Goal: Information Seeking & Learning: Learn about a topic

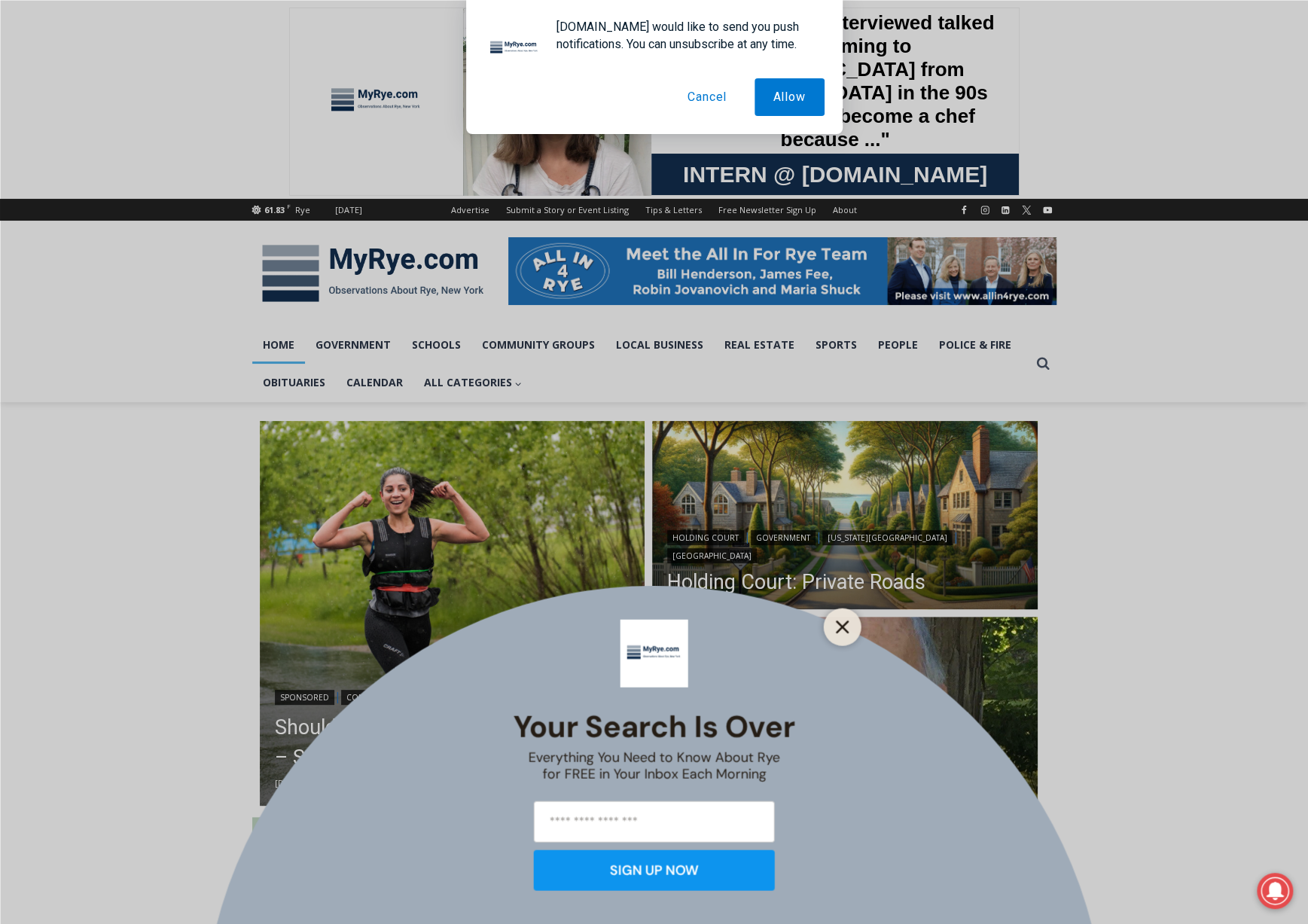
click at [844, 617] on button "Close" at bounding box center [843, 627] width 21 height 21
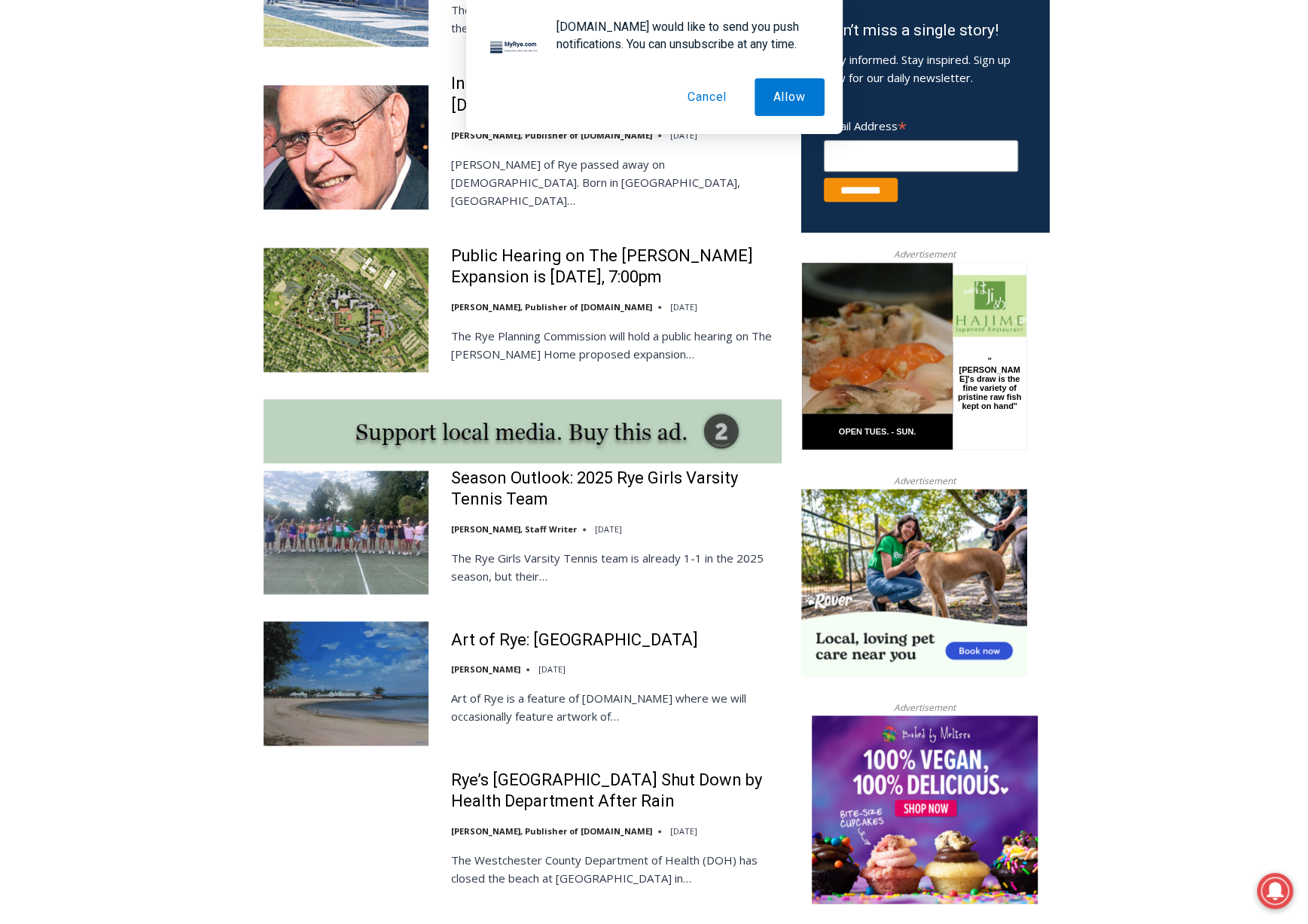
scroll to position [1055, 0]
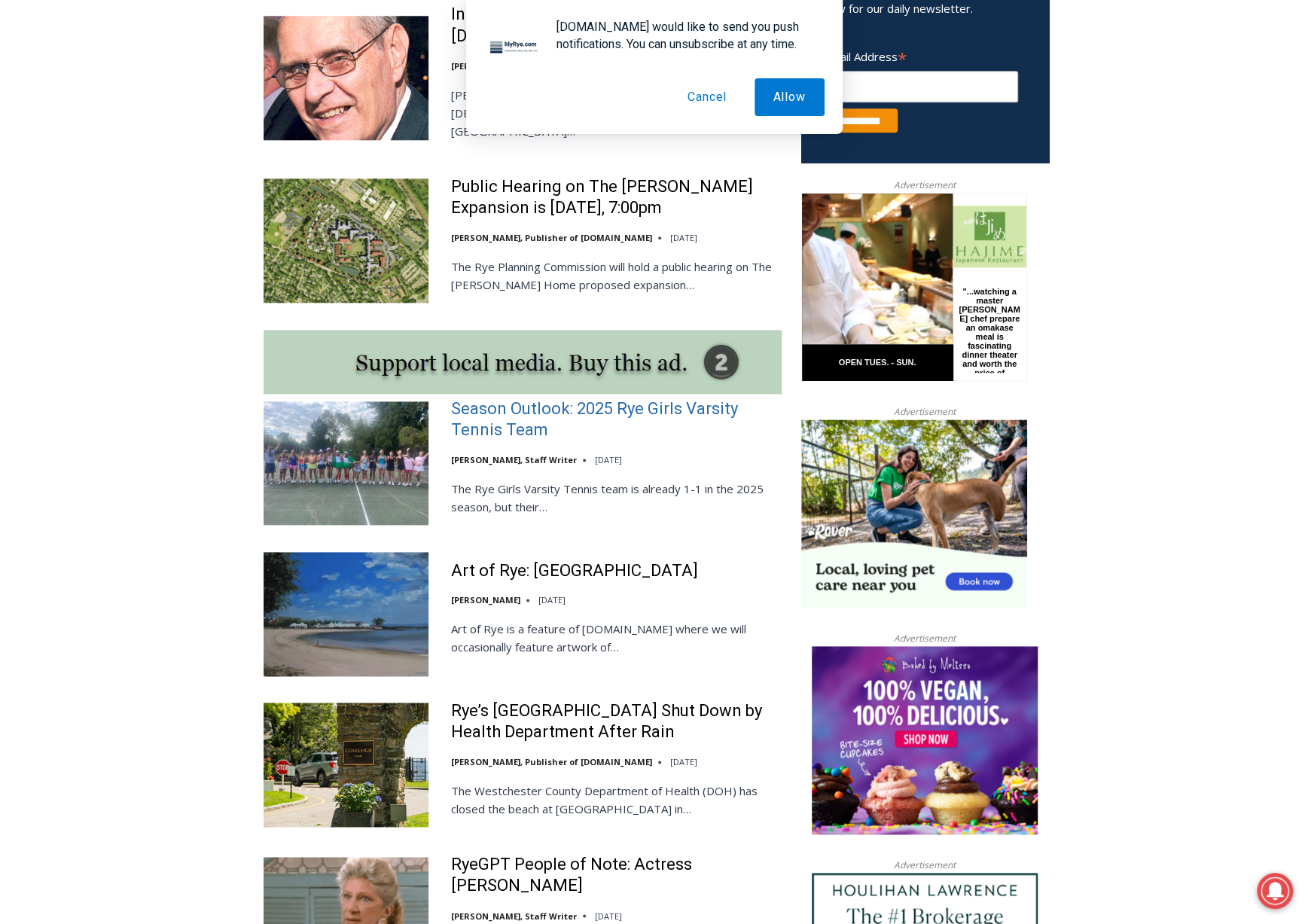
click at [512, 398] on link "Season Outlook: 2025 Rye Girls Varsity Tennis Team" at bounding box center [616, 419] width 331 height 43
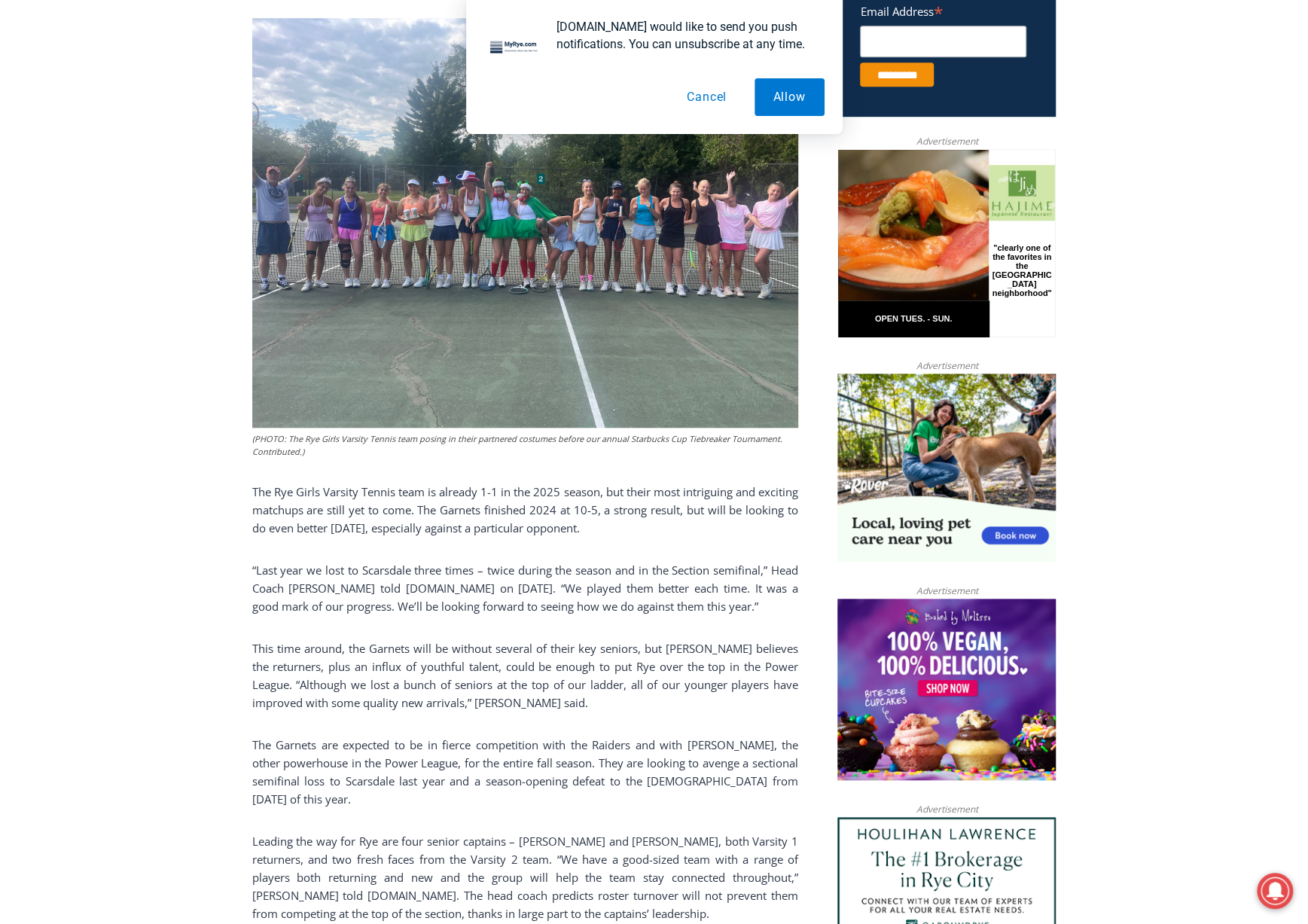
scroll to position [654, 0]
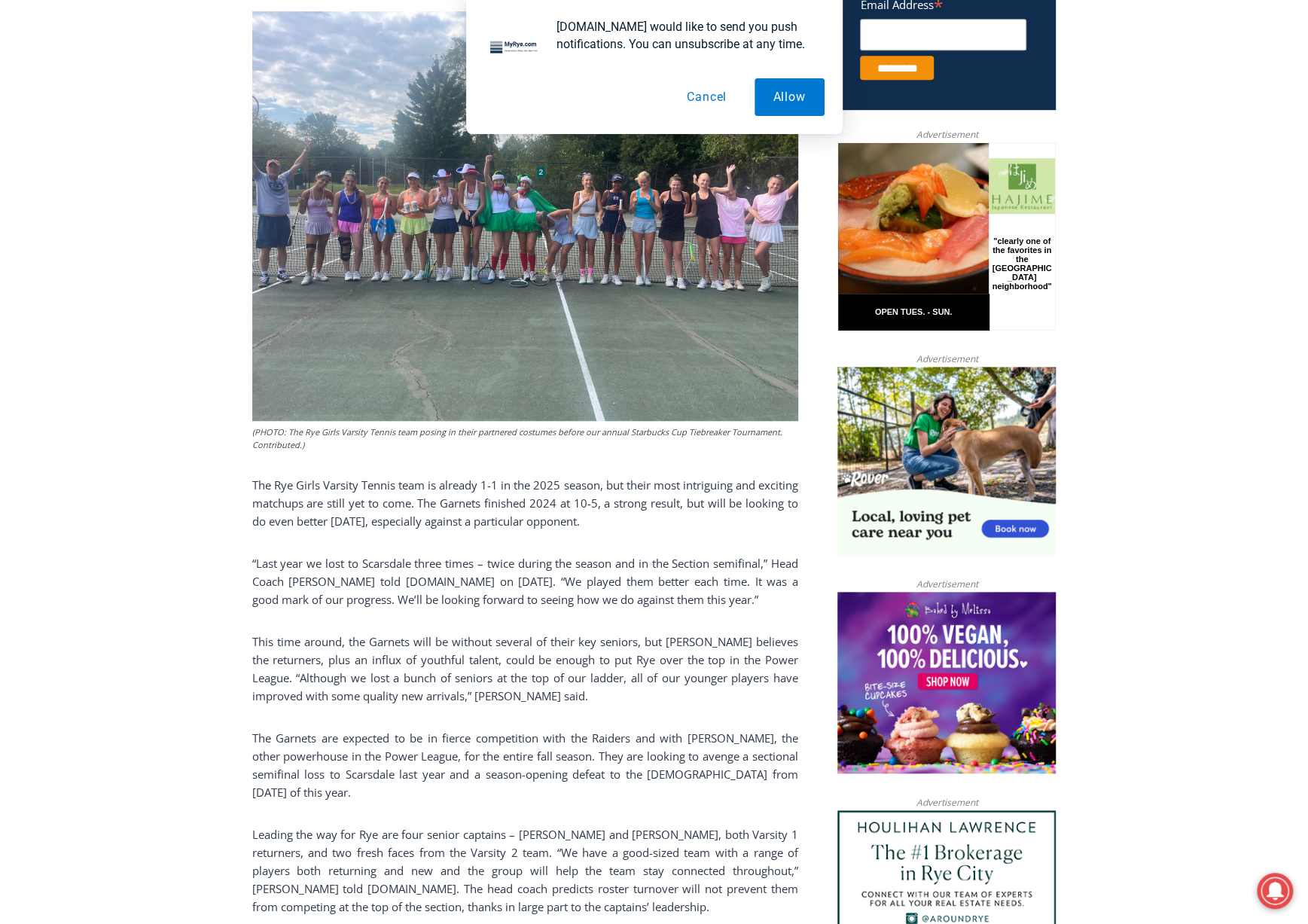
drag, startPoint x: 1222, startPoint y: 411, endPoint x: 1221, endPoint y: 445, distance: 34.0
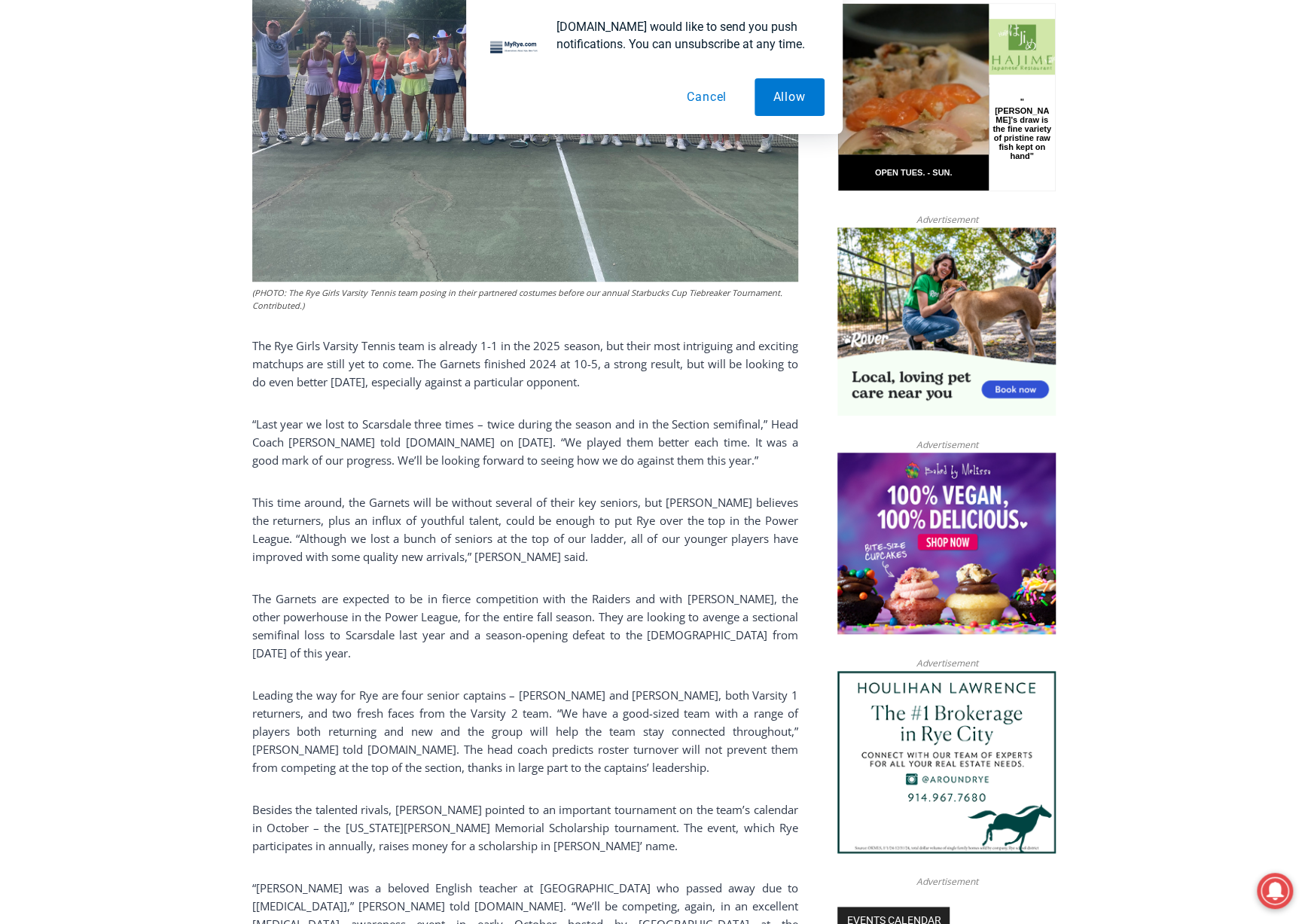
drag, startPoint x: 1221, startPoint y: 381, endPoint x: 1218, endPoint y: 407, distance: 26.2
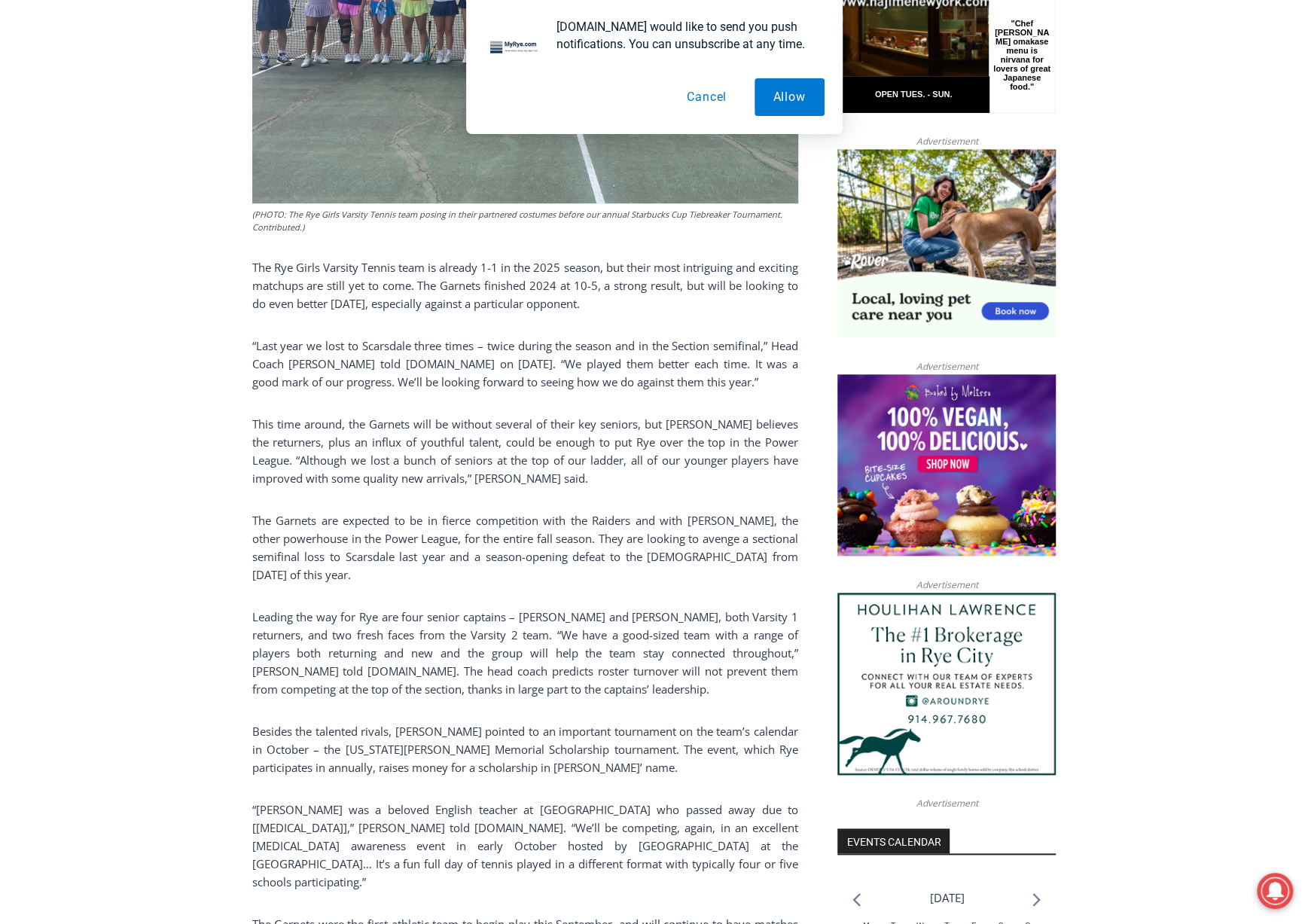
scroll to position [878, 0]
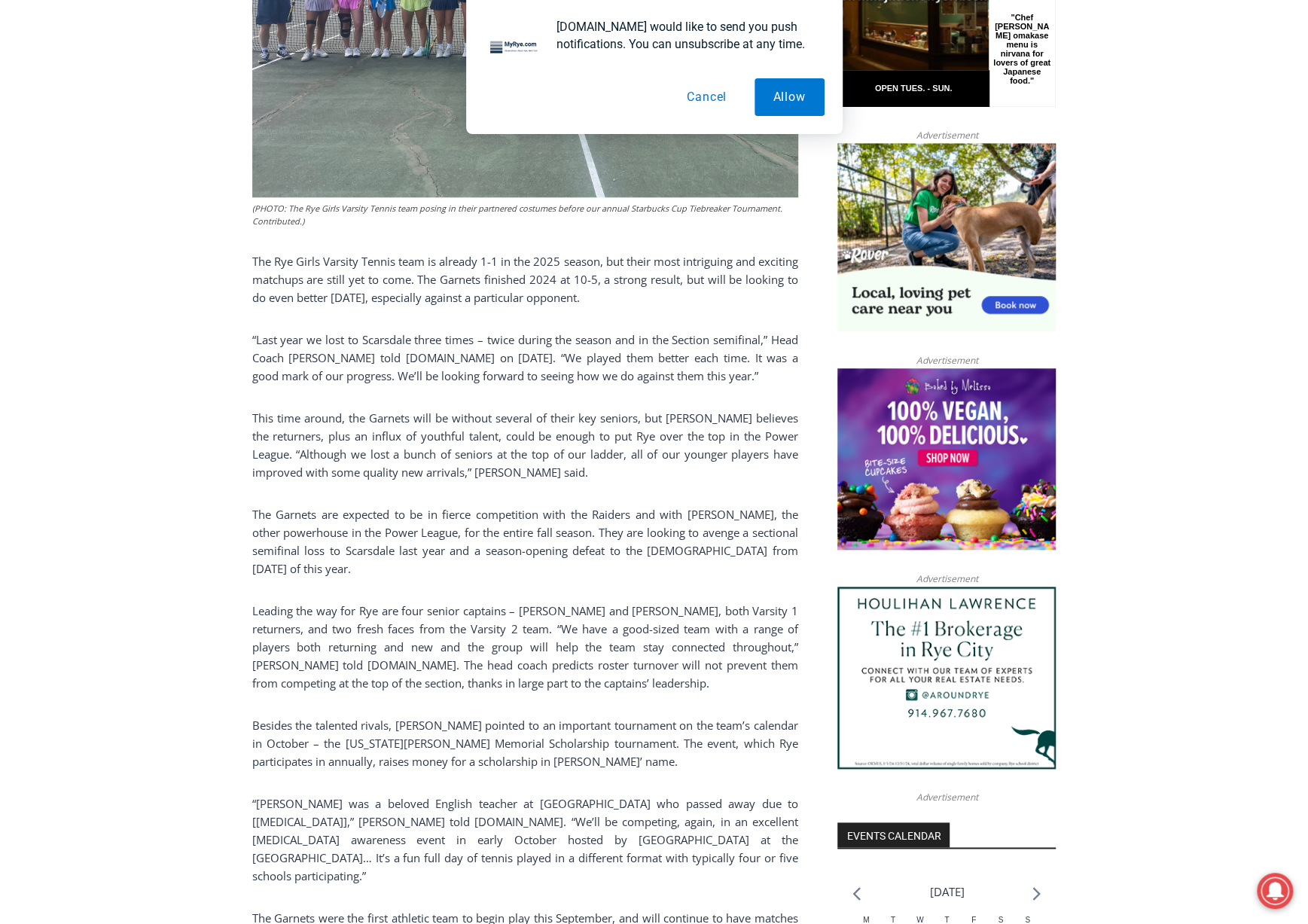
drag, startPoint x: 437, startPoint y: 746, endPoint x: 436, endPoint y: 783, distance: 37.0
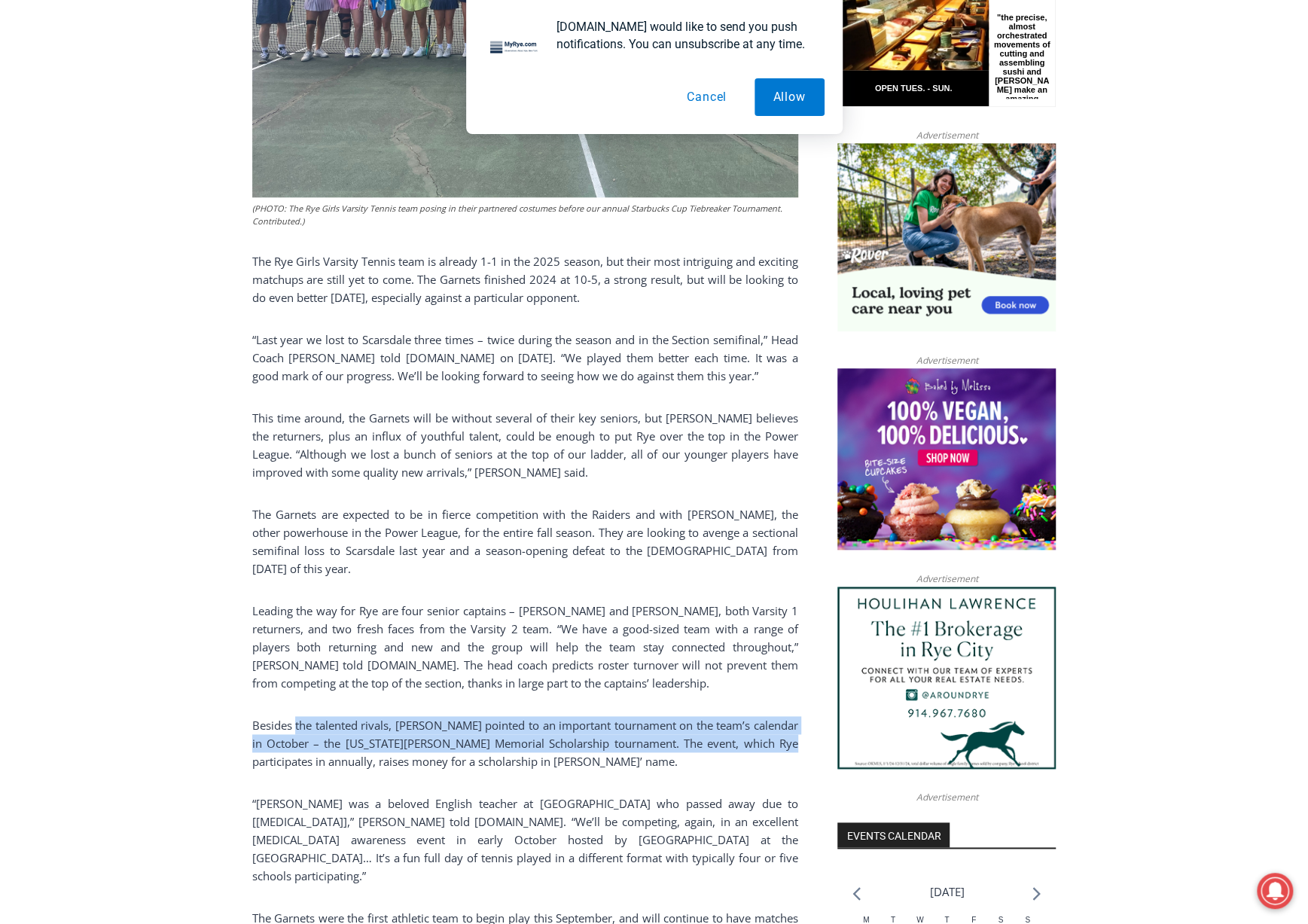
drag, startPoint x: 779, startPoint y: 748, endPoint x: 296, endPoint y: 734, distance: 483.2
click at [296, 734] on p "Besides the talented rivals, Campbell pointed to an important tournament on the…" at bounding box center [525, 743] width 546 height 54
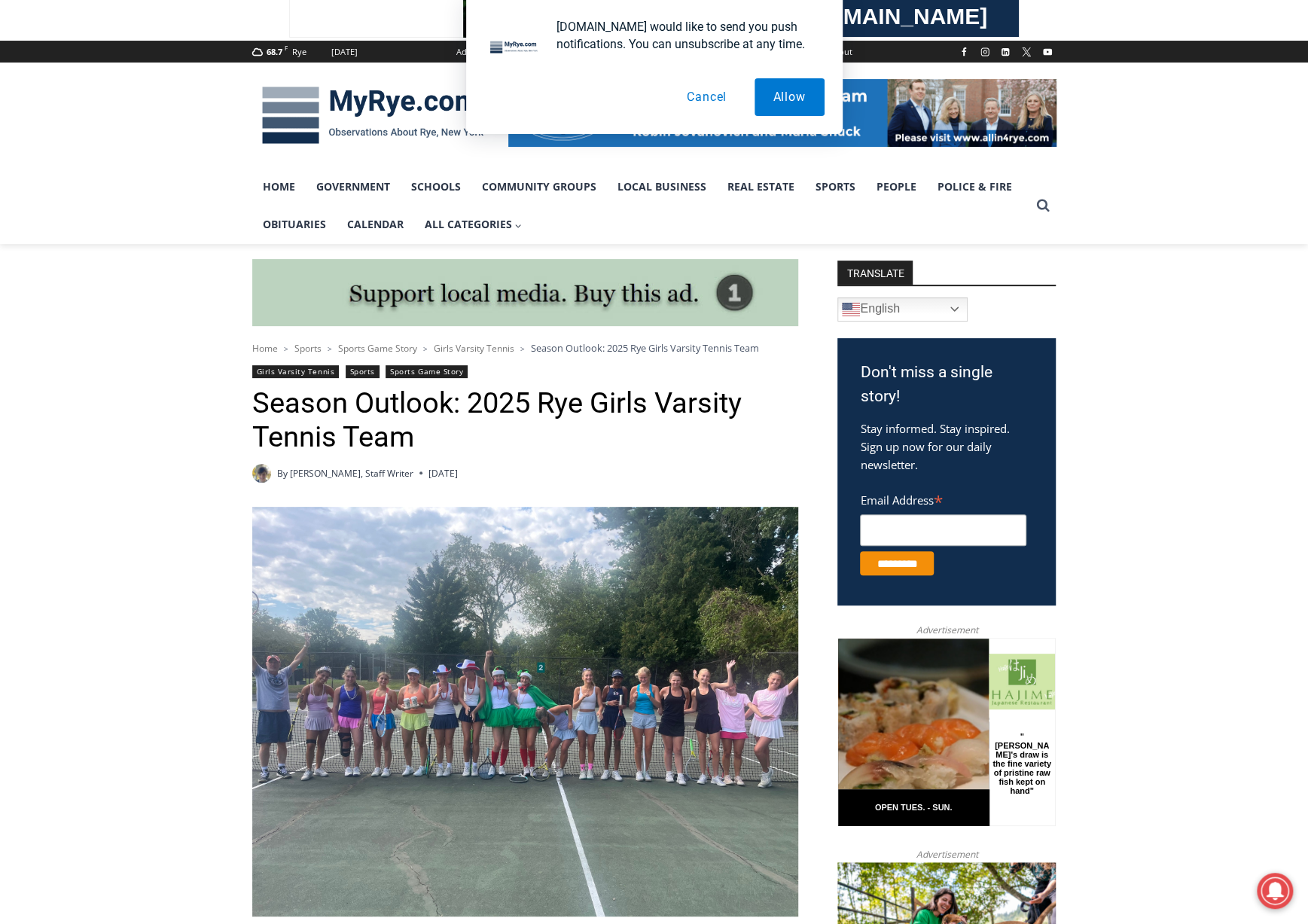
scroll to position [0, 0]
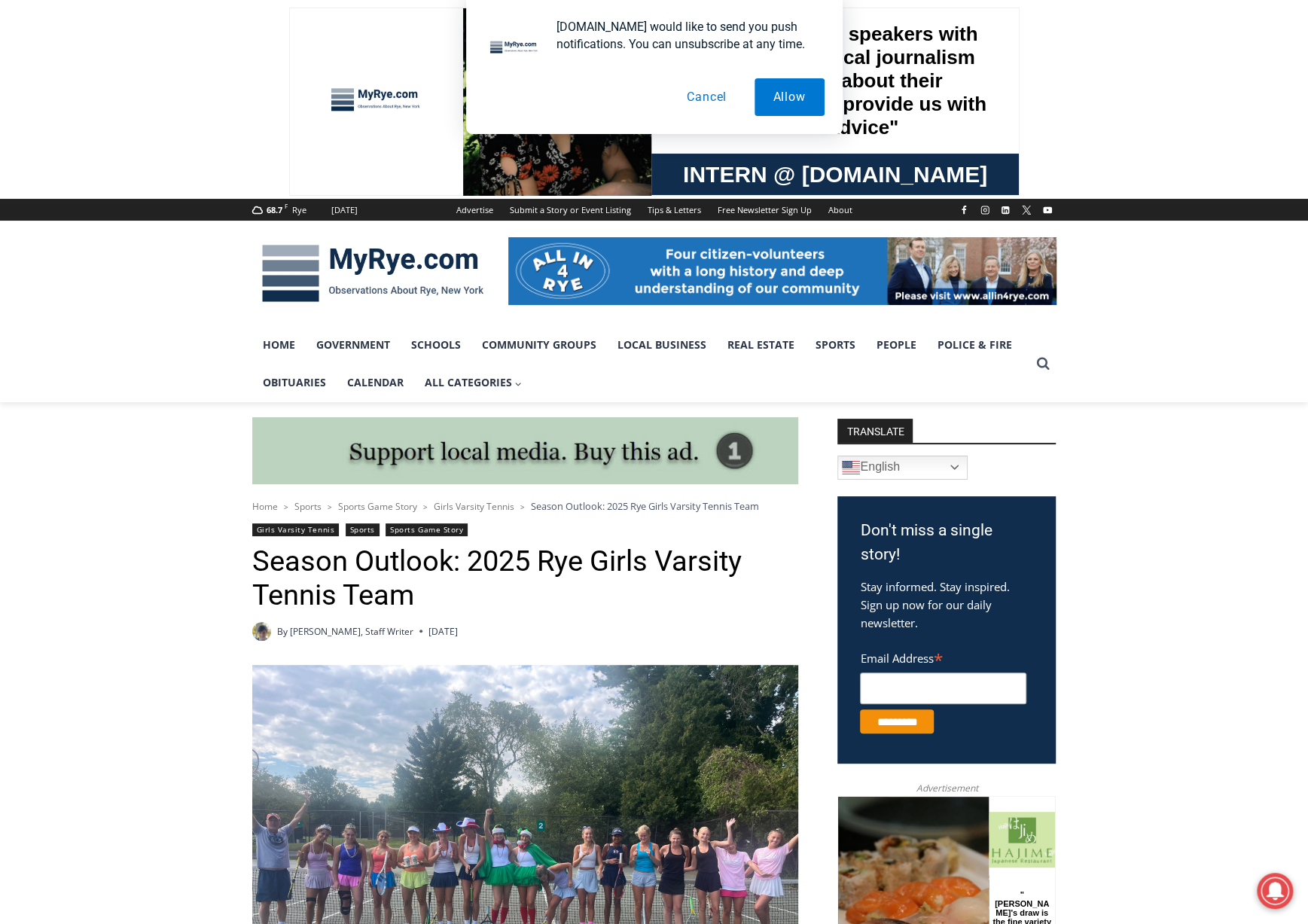
drag, startPoint x: 1212, startPoint y: 700, endPoint x: 1192, endPoint y: 437, distance: 263.8
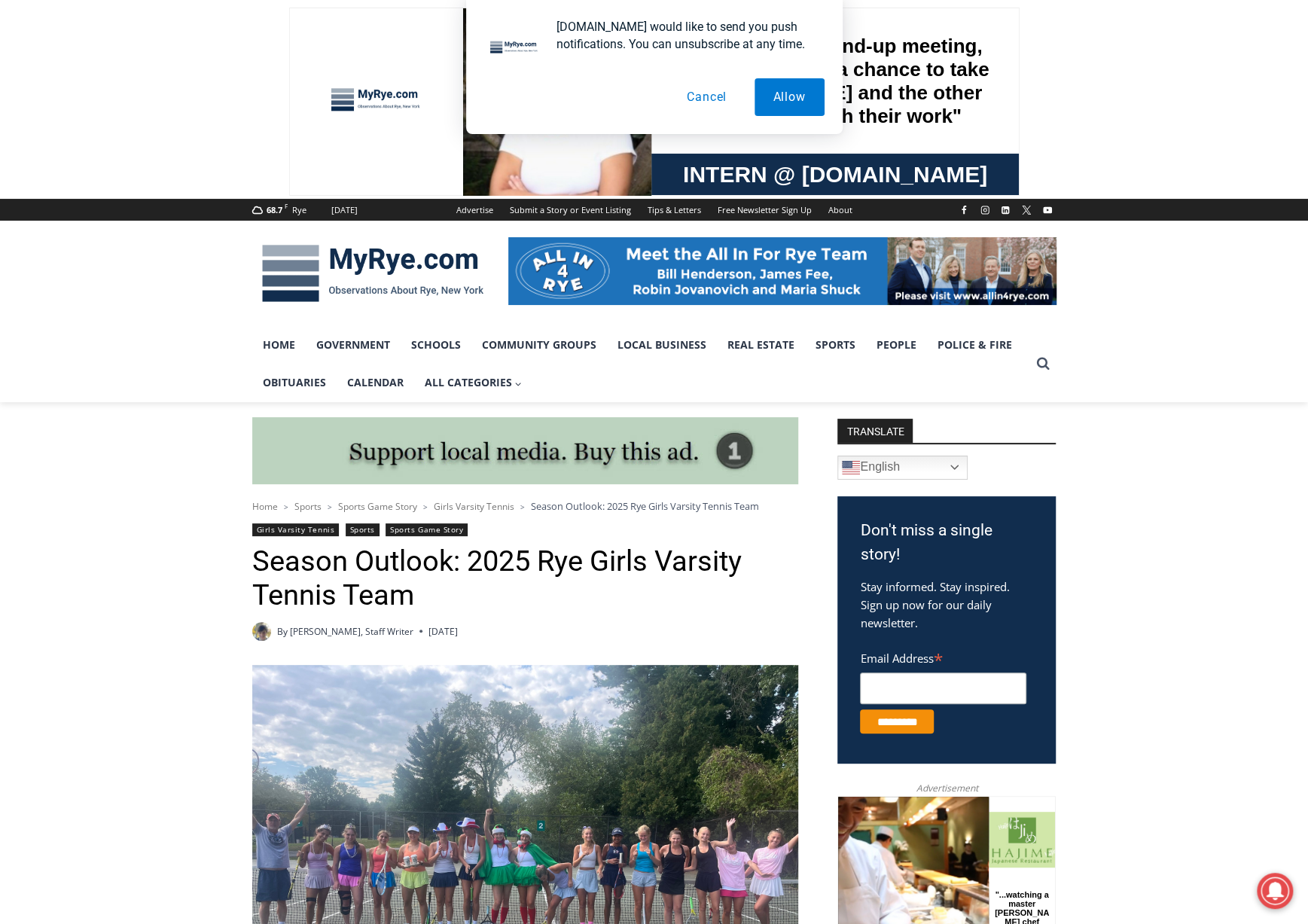
click at [594, 823] on img at bounding box center [525, 869] width 546 height 410
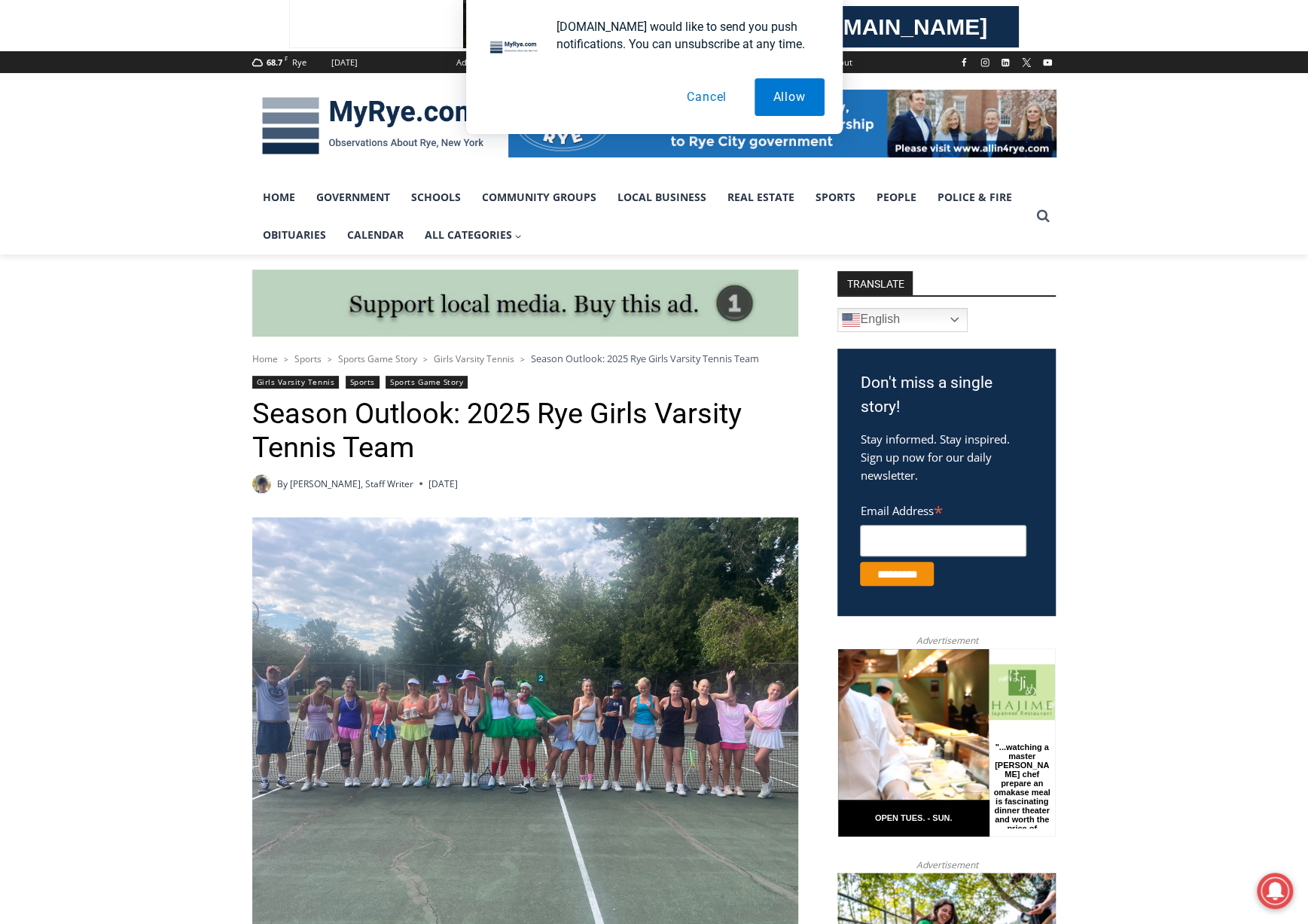
scroll to position [150, 0]
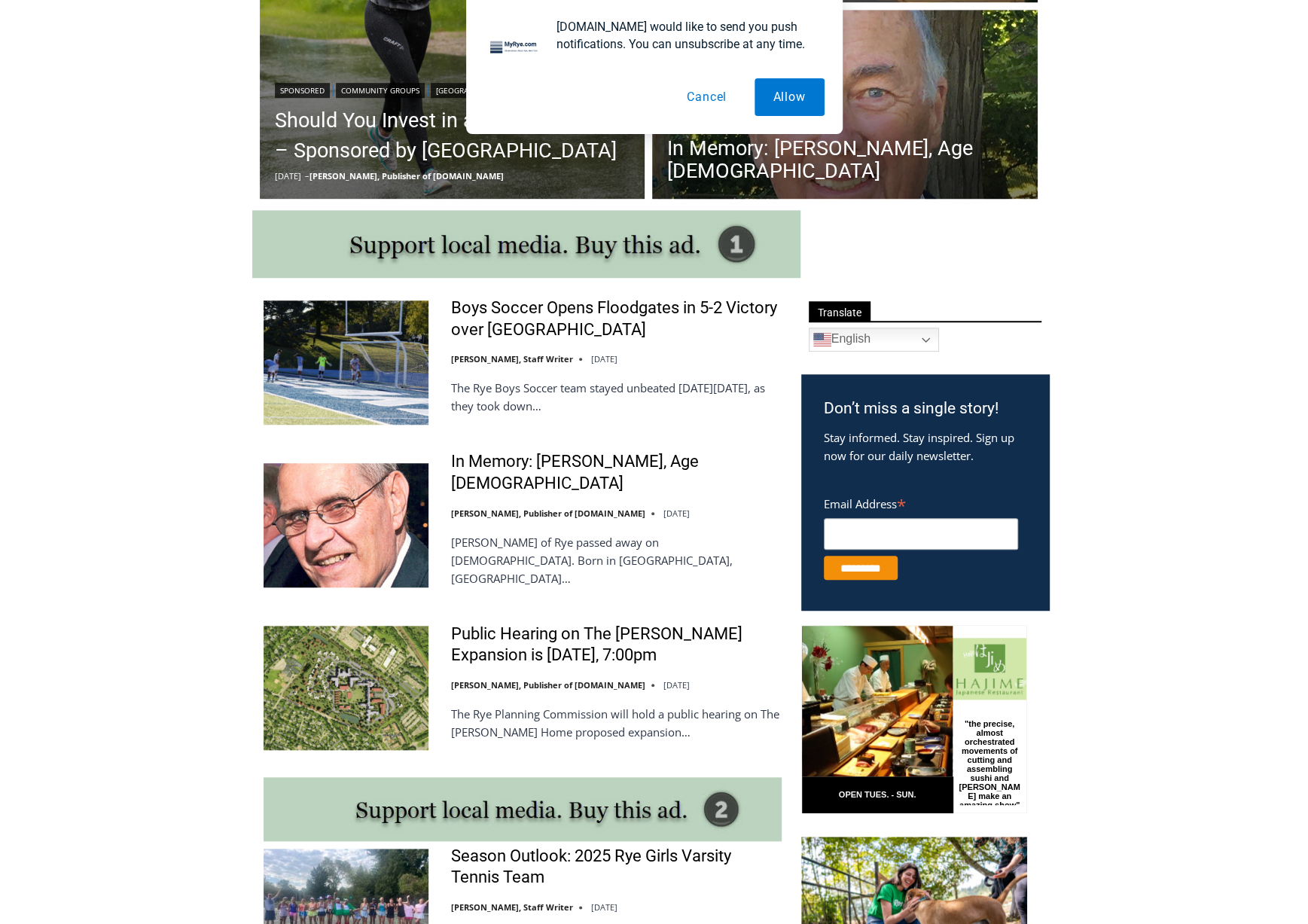
scroll to position [603, 0]
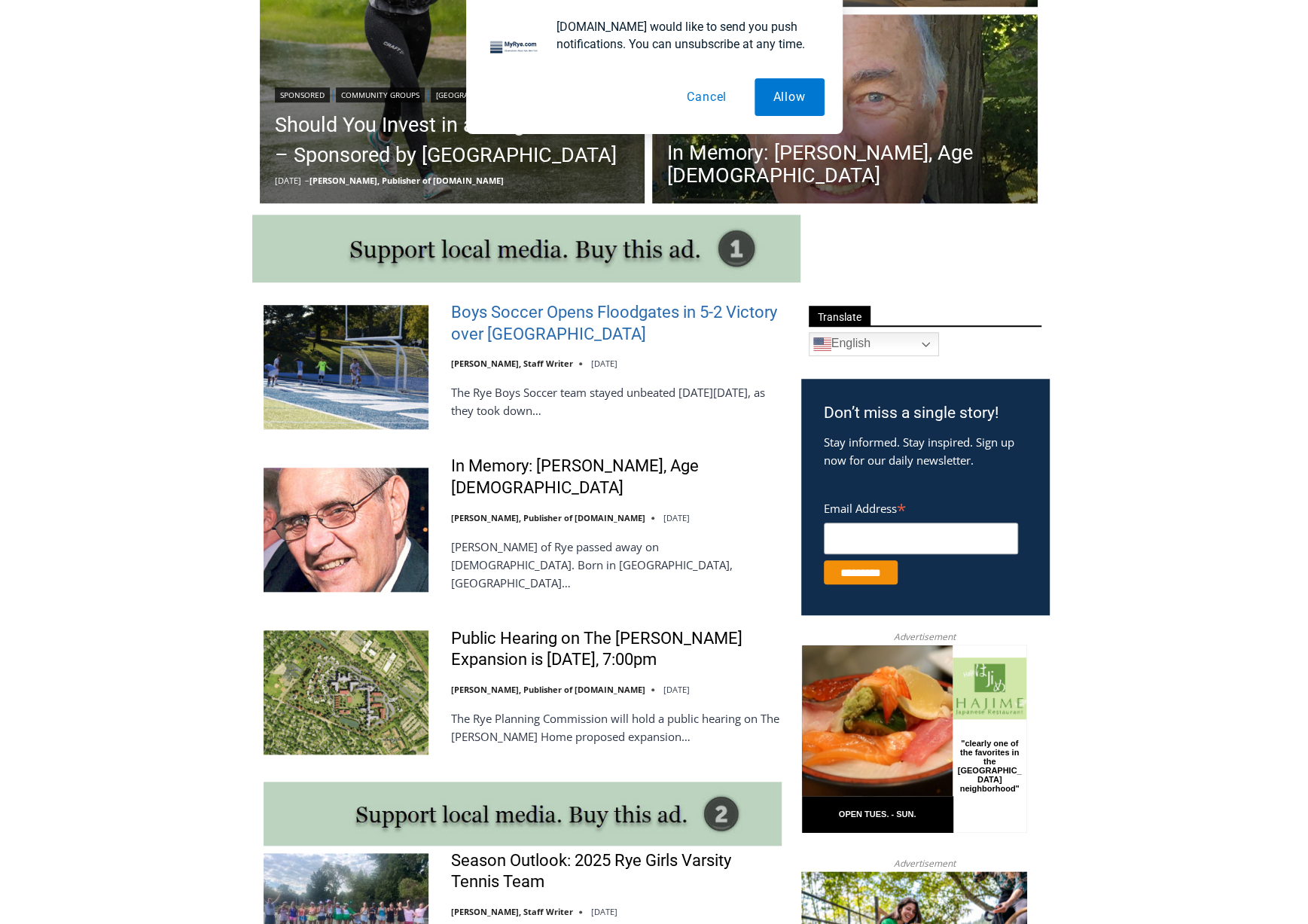
click at [517, 328] on link "Boys Soccer Opens Floodgates in 5-2 Victory over [GEOGRAPHIC_DATA]" at bounding box center [616, 323] width 331 height 43
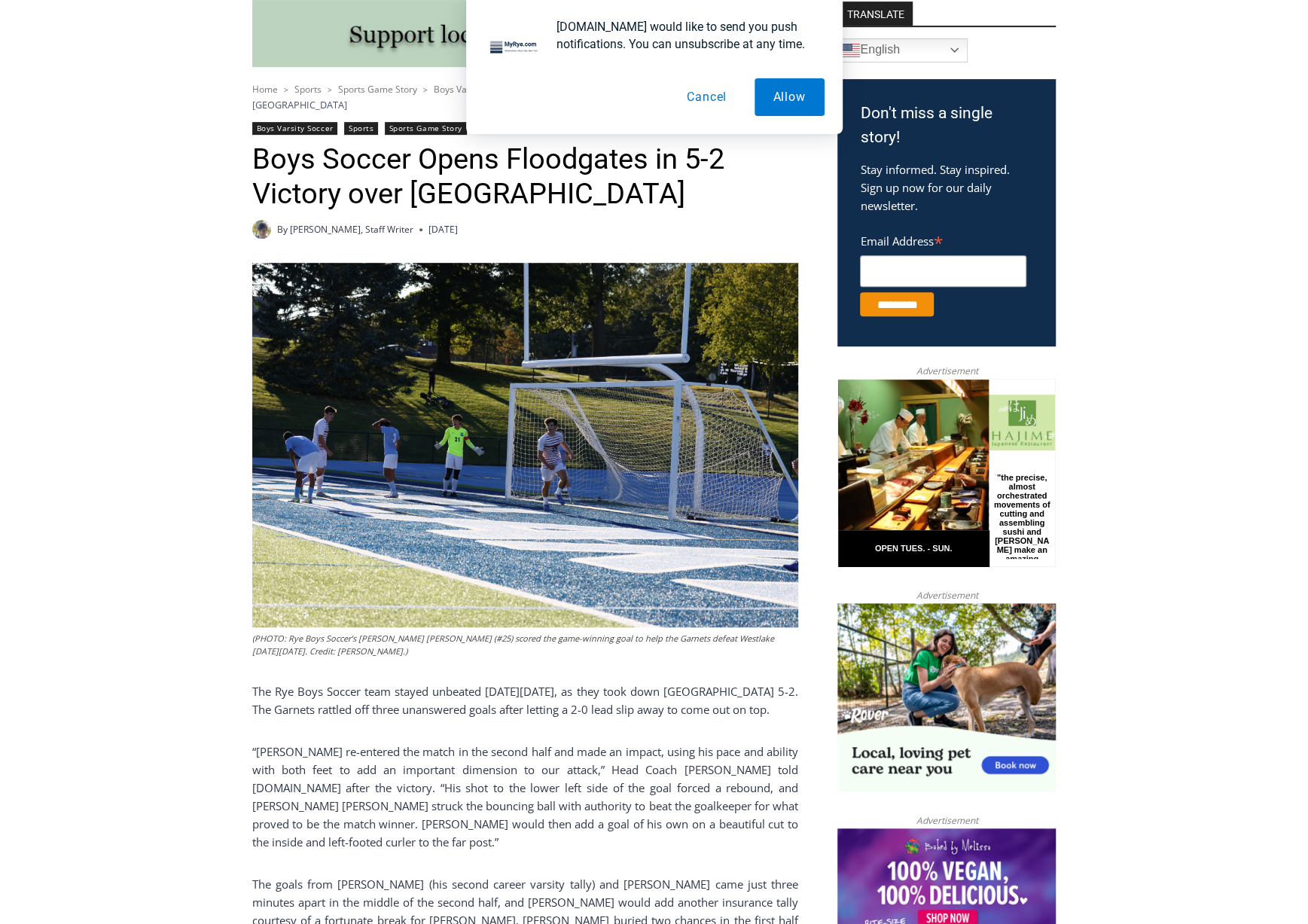
drag, startPoint x: 1268, startPoint y: 463, endPoint x: 1266, endPoint y: 507, distance: 44.0
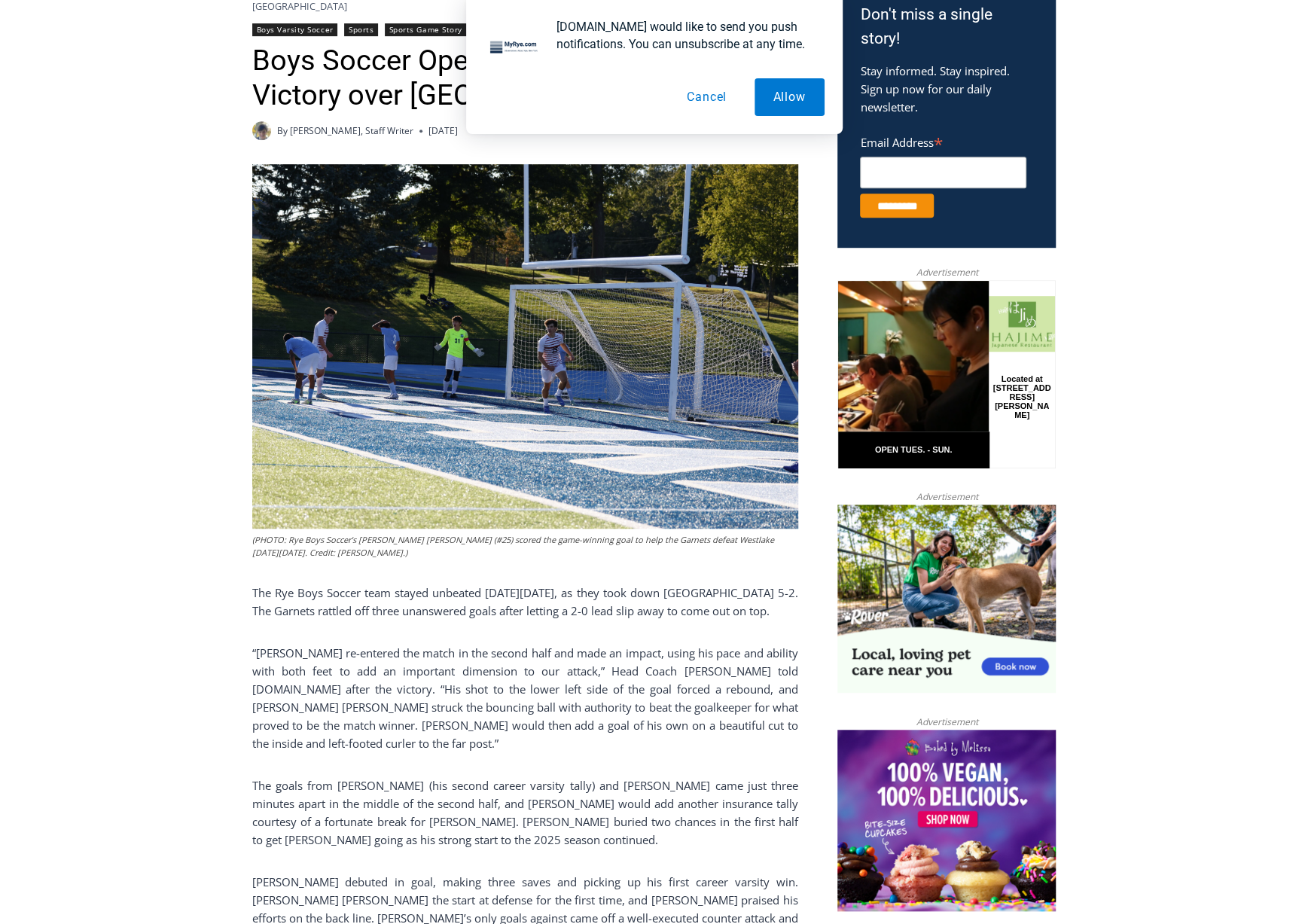
drag, startPoint x: 1266, startPoint y: 507, endPoint x: 1262, endPoint y: 546, distance: 39.2
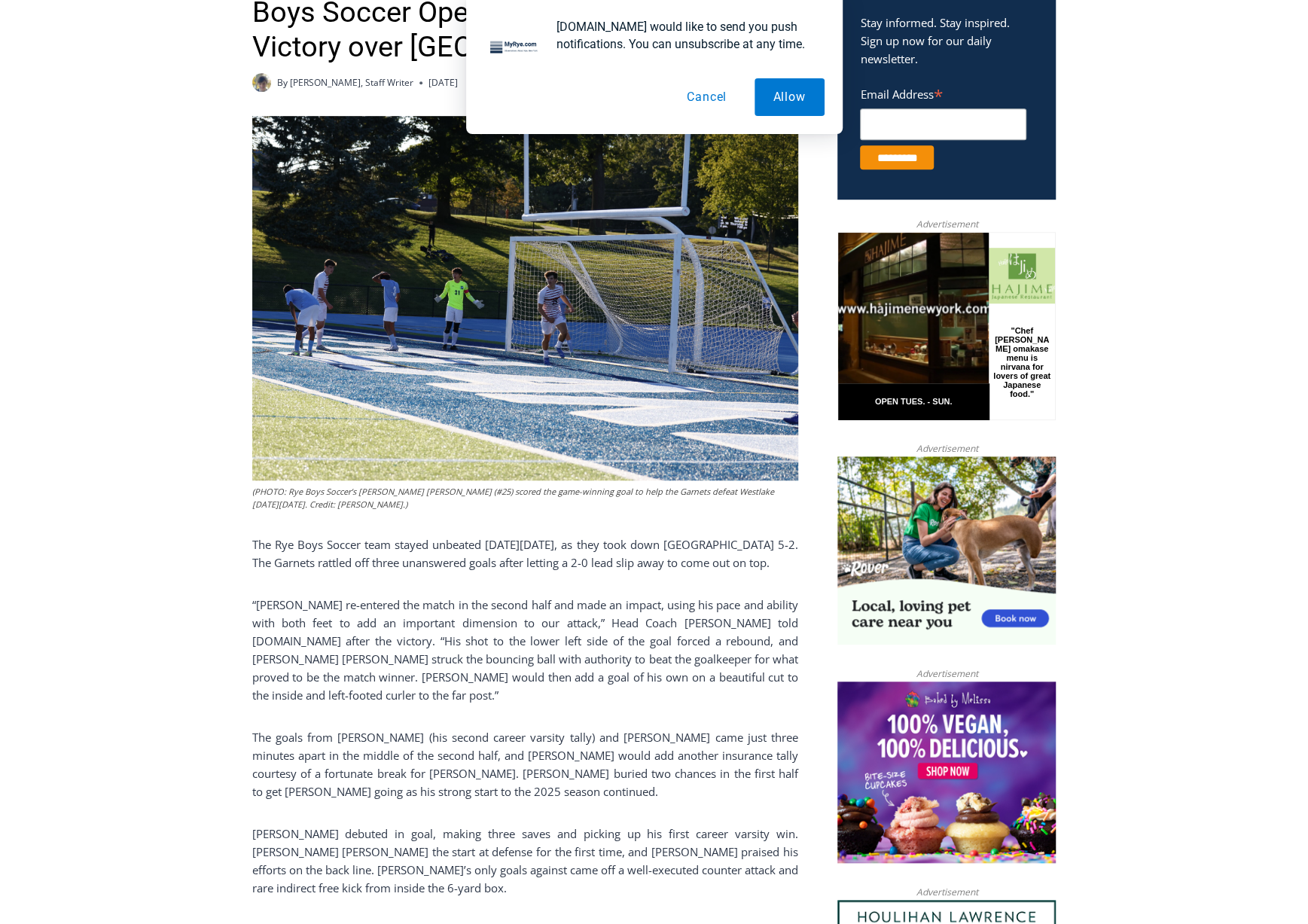
scroll to position [596, 0]
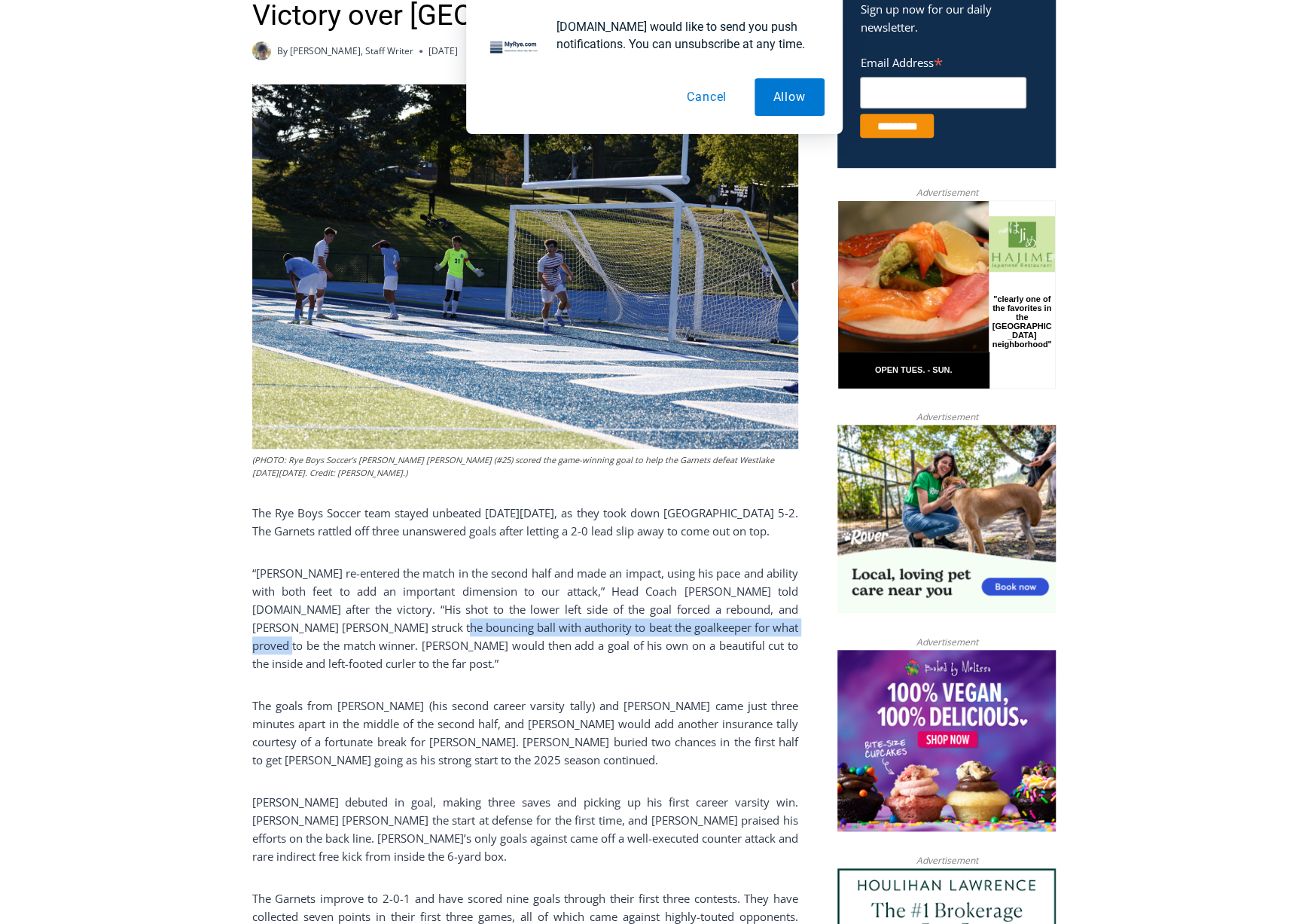
drag, startPoint x: 764, startPoint y: 629, endPoint x: 360, endPoint y: 629, distance: 404.0
click at [360, 629] on p "“Alex Rojas re-entered the match in the second half and made an impact, using h…" at bounding box center [525, 618] width 546 height 109
click at [636, 660] on div "(PHOTO: Rye Boys Soccer’s Connor Dehmer (#25) scored the game-winning goal to h…" at bounding box center [525, 786] width 546 height 1403
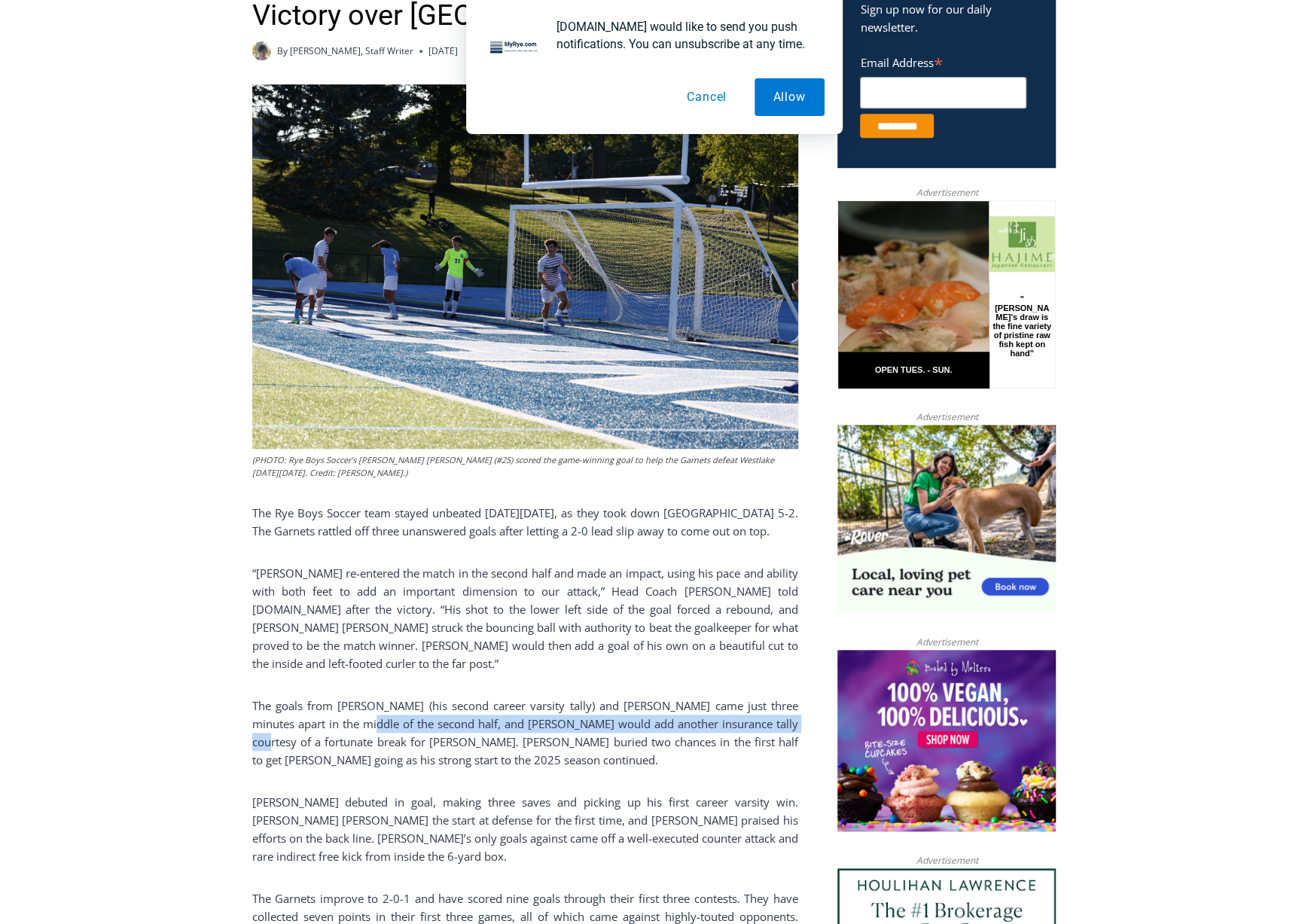
drag, startPoint x: 774, startPoint y: 709, endPoint x: 345, endPoint y: 713, distance: 429.0
click at [345, 713] on p "The goals from Dehmer (his second career varsity tally) and Rojas came just thr…" at bounding box center [525, 733] width 546 height 72
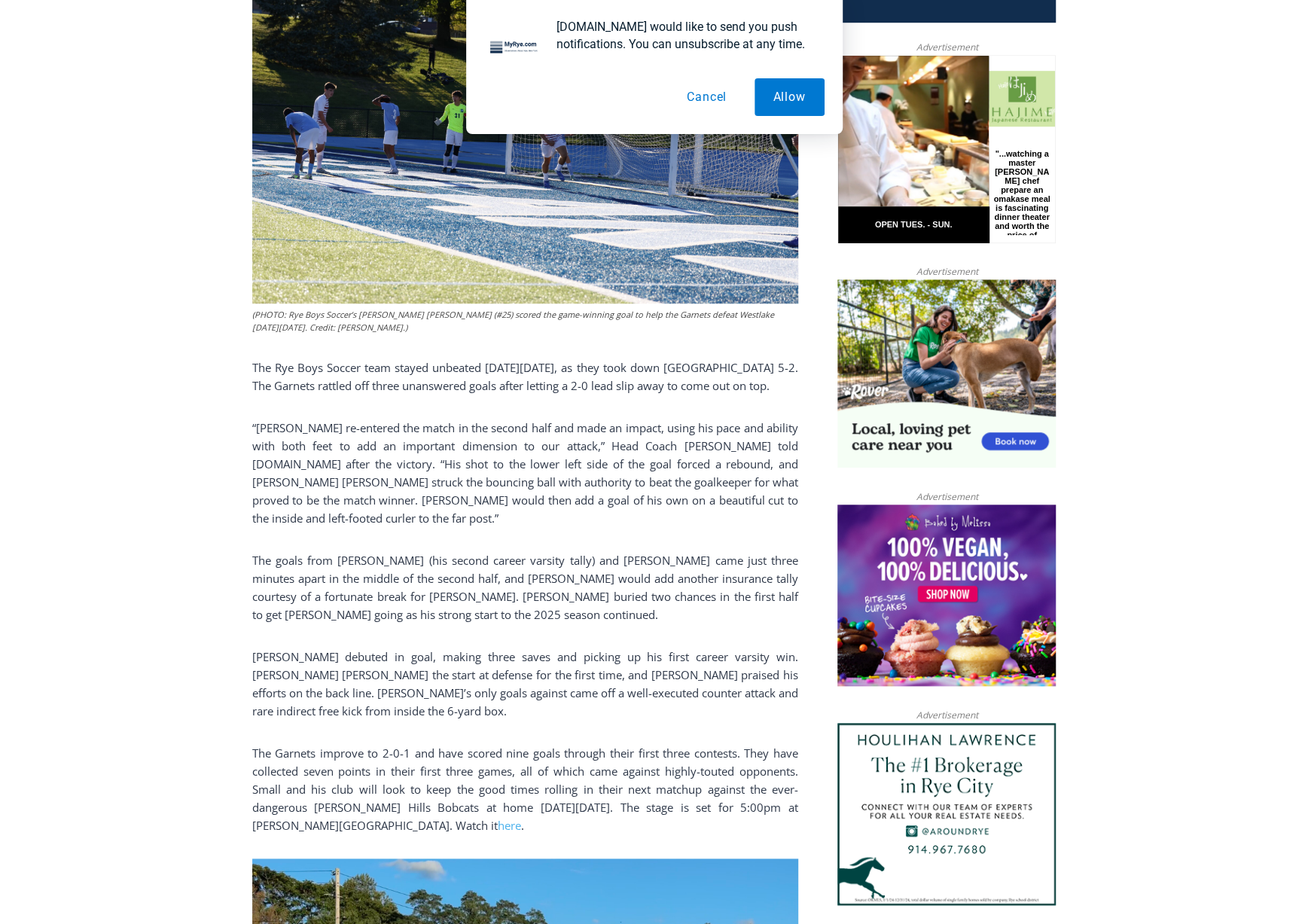
drag, startPoint x: 439, startPoint y: 720, endPoint x: 438, endPoint y: 768, distance: 48.0
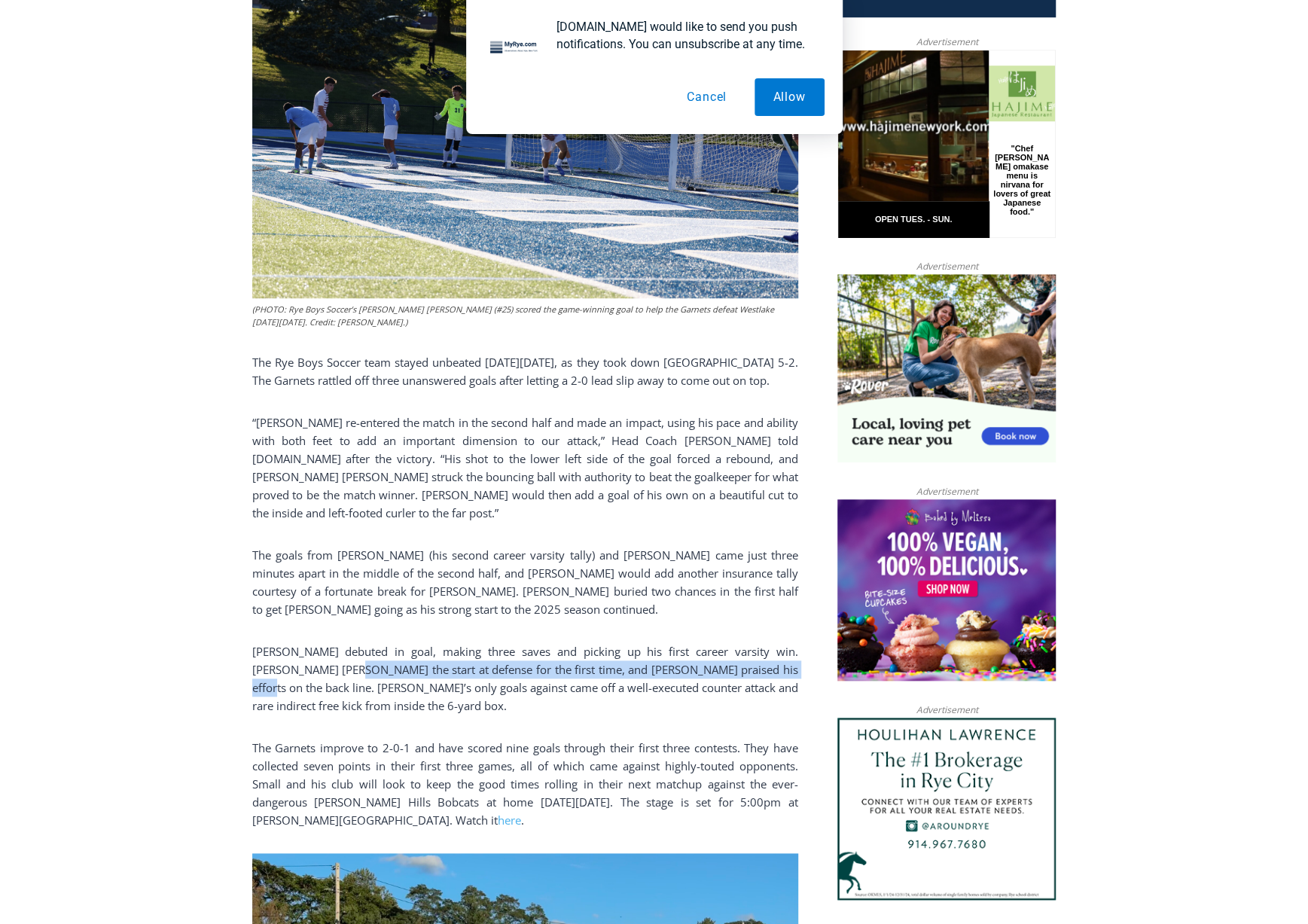
drag, startPoint x: 299, startPoint y: 657, endPoint x: 756, endPoint y: 657, distance: 457.0
click at [756, 657] on p "Will Alexander debuted in goal, making three saves and picking up his first car…" at bounding box center [525, 678] width 546 height 72
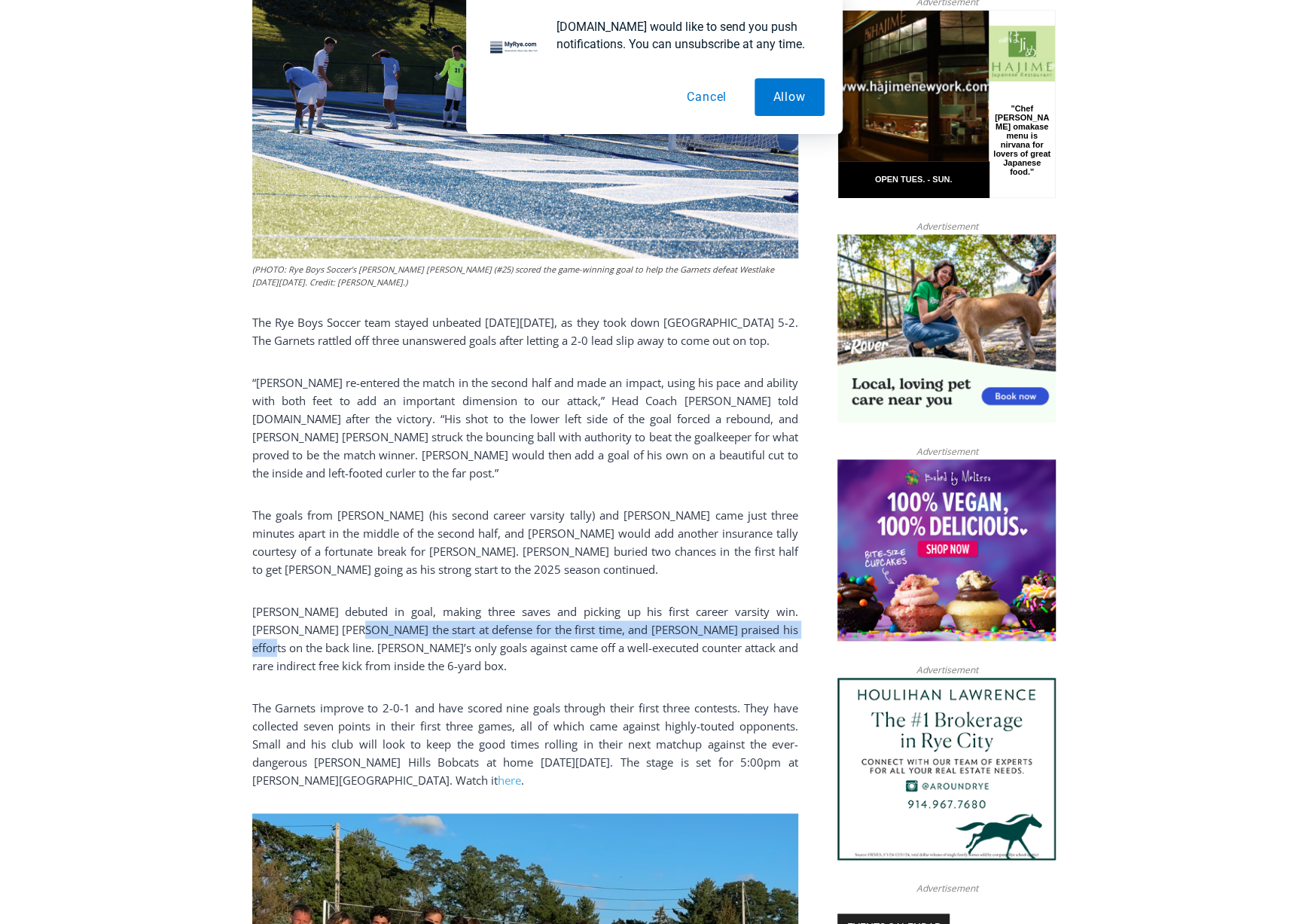
drag, startPoint x: 755, startPoint y: 655, endPoint x: 750, endPoint y: 700, distance: 45.3
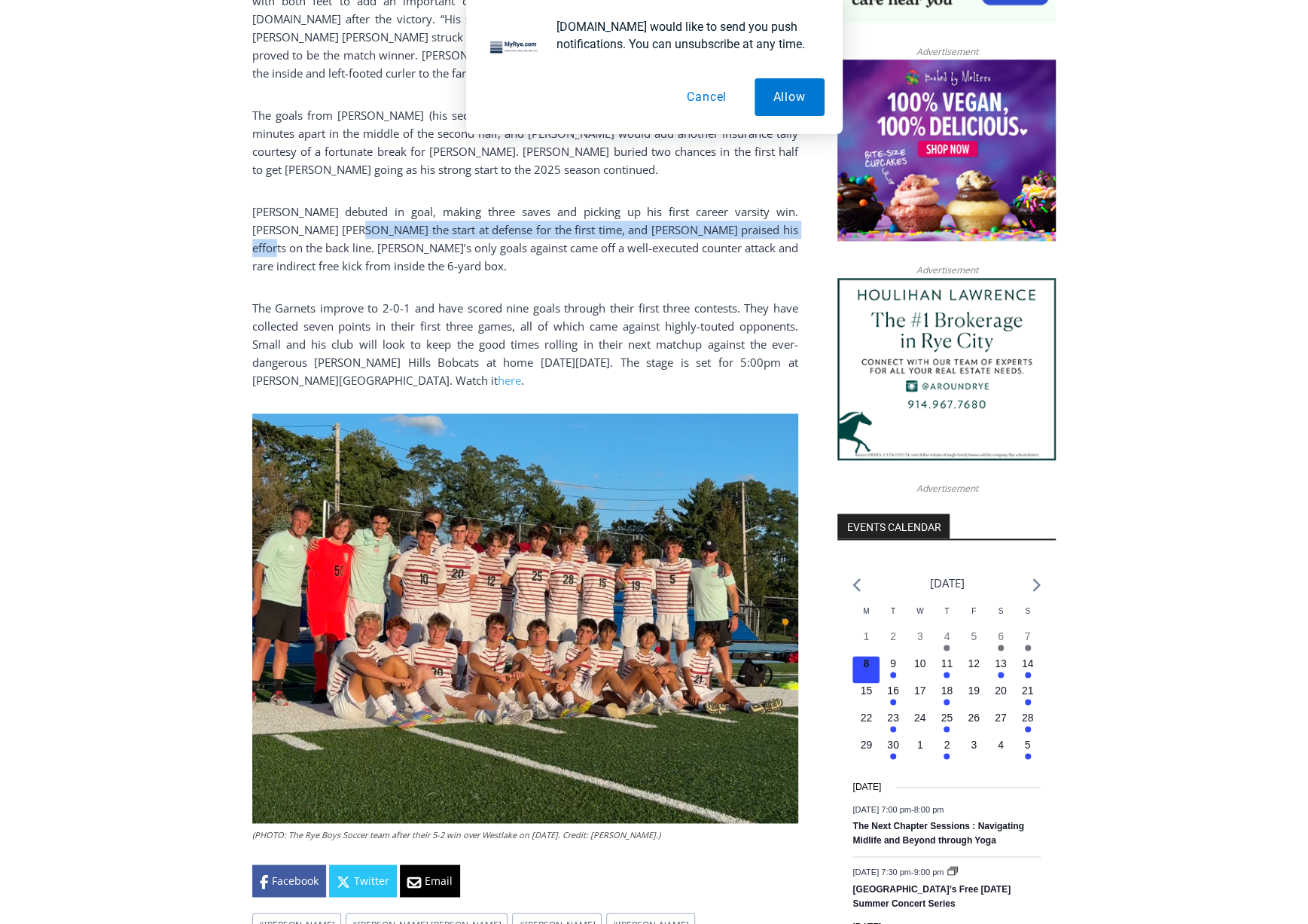
scroll to position [1163, 0]
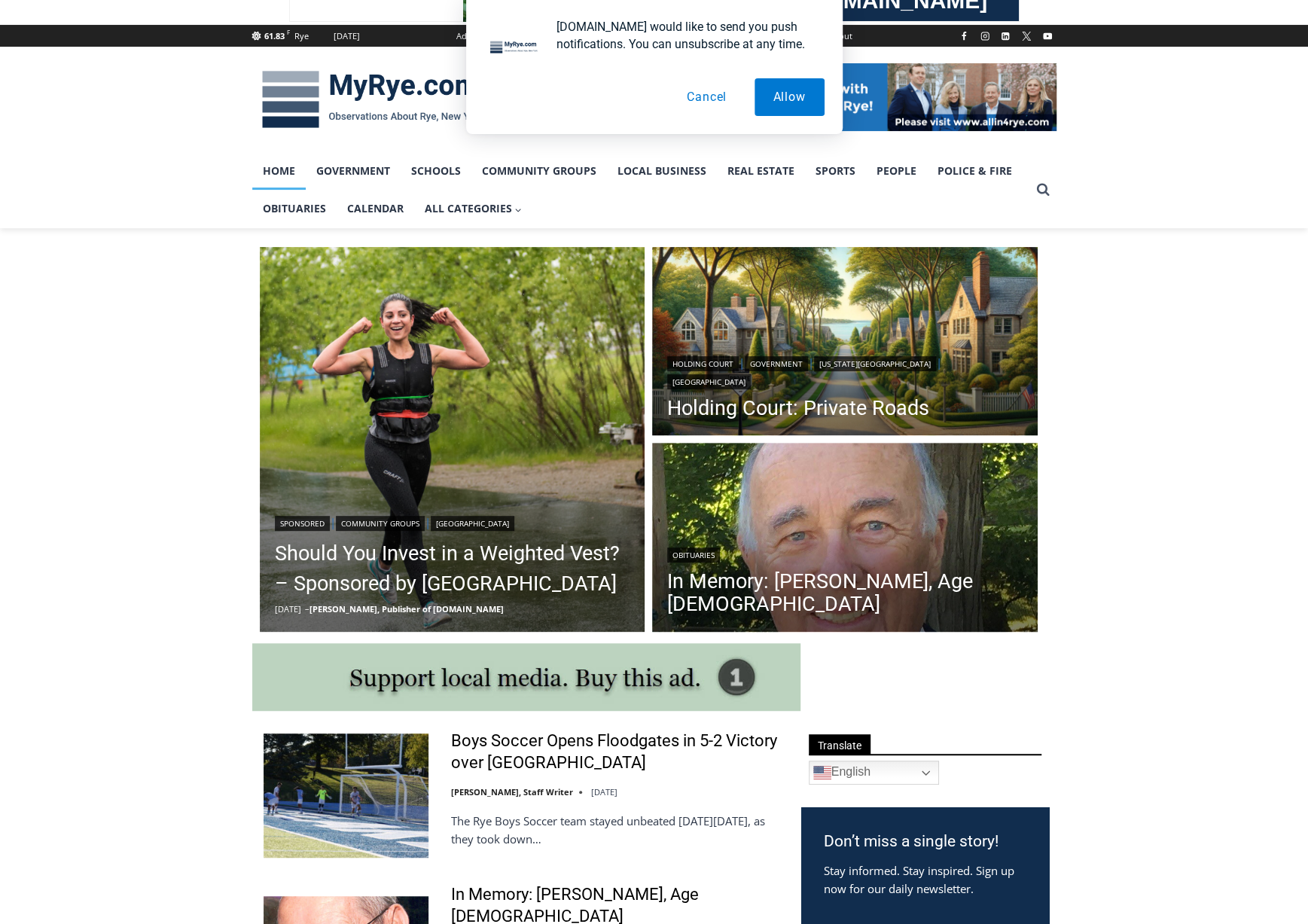
scroll to position [150, 0]
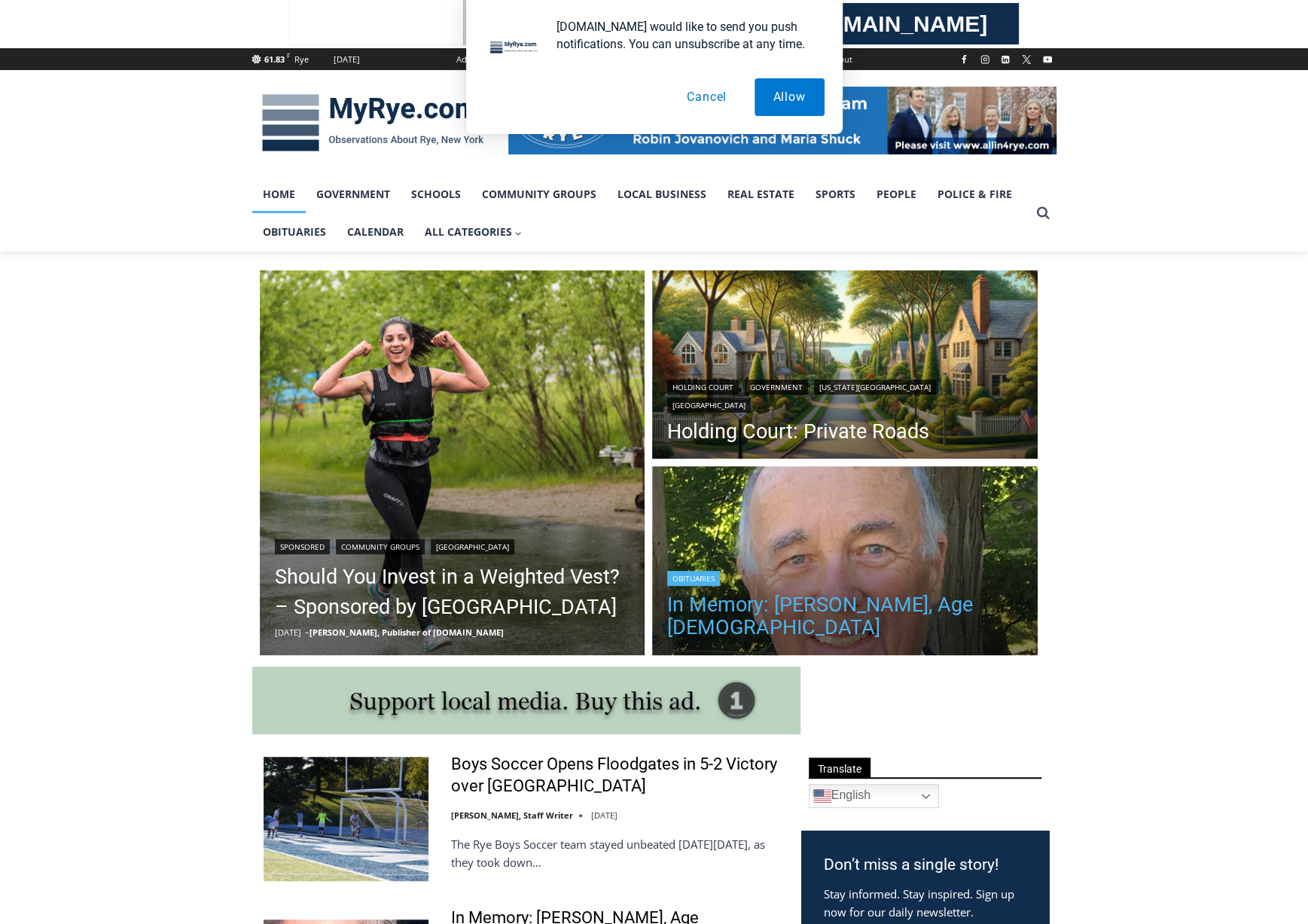
click at [793, 599] on link "In Memory: [PERSON_NAME], Age [DEMOGRAPHIC_DATA]" at bounding box center [845, 615] width 356 height 45
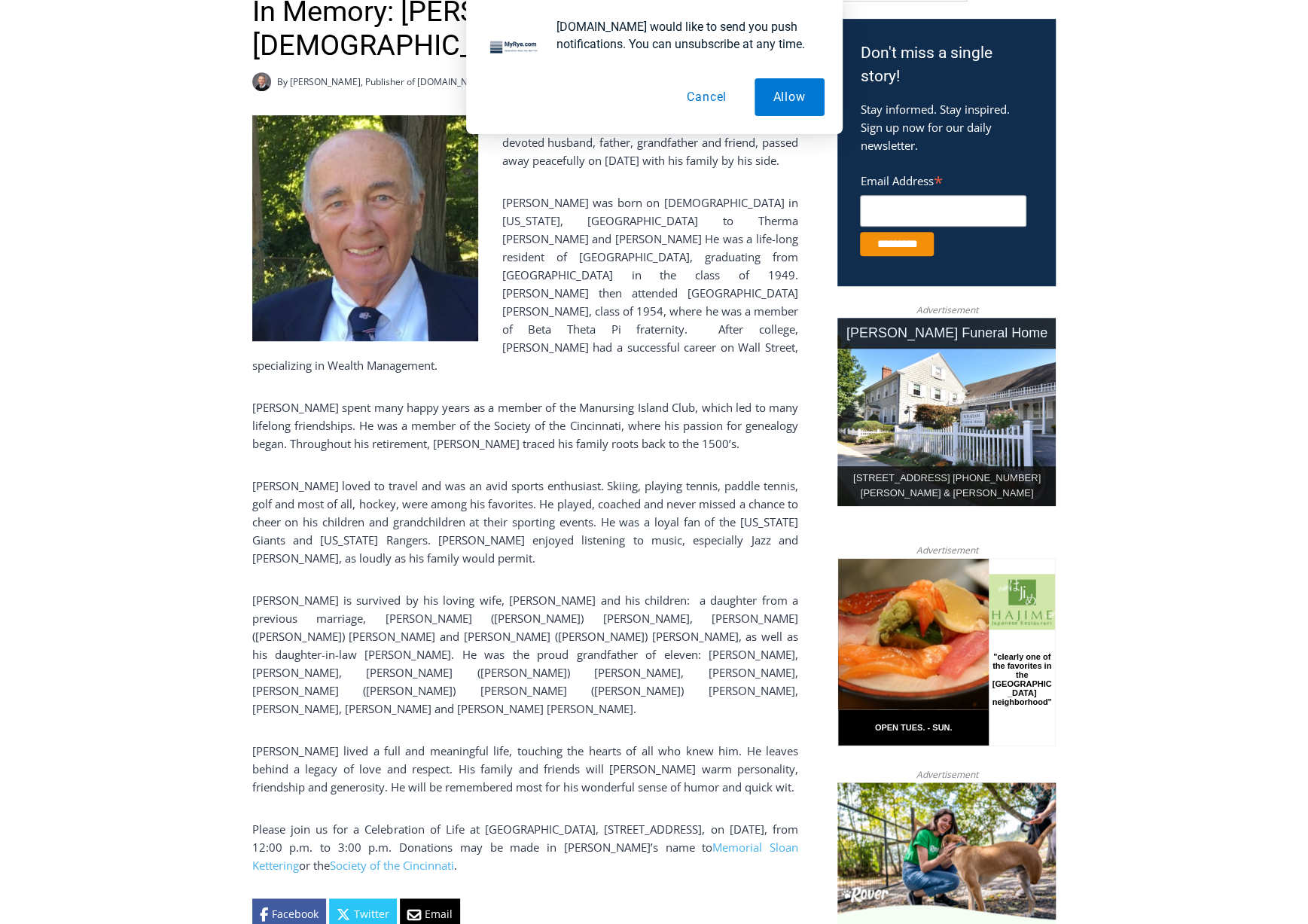
drag, startPoint x: 1191, startPoint y: 389, endPoint x: 1186, endPoint y: 438, distance: 49.3
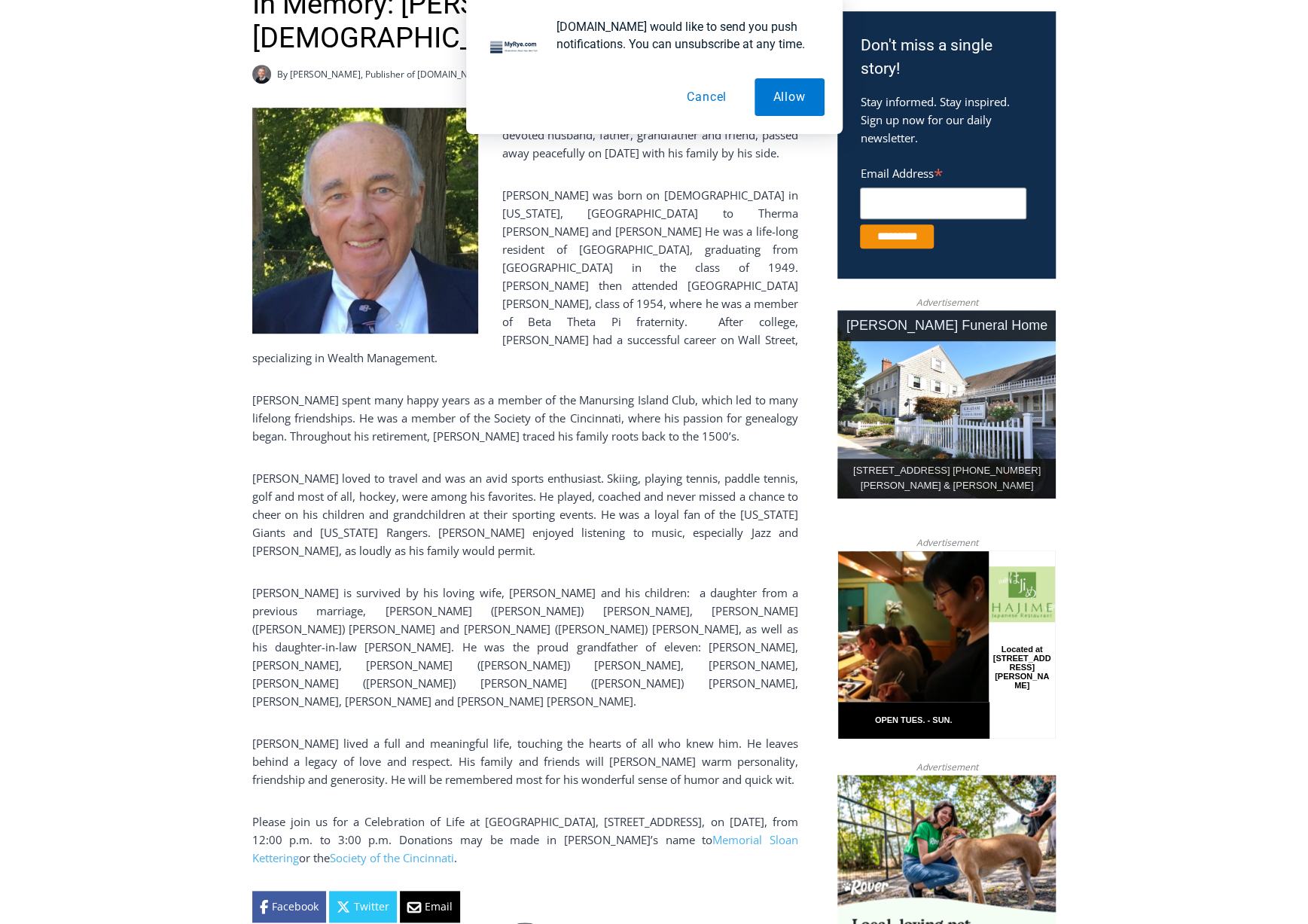
click at [711, 105] on button "Cancel" at bounding box center [707, 97] width 78 height 38
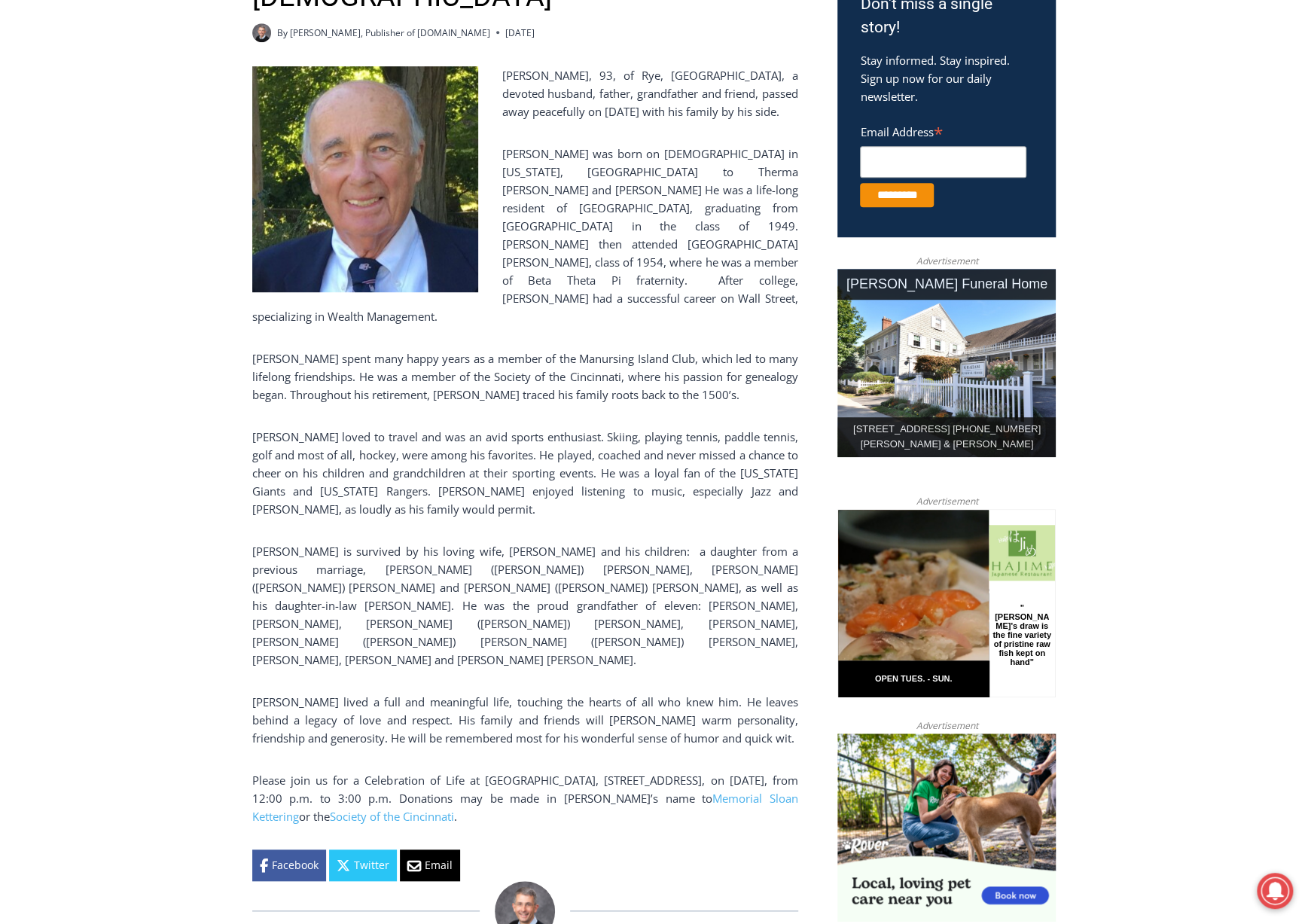
drag, startPoint x: 701, startPoint y: 239, endPoint x: 638, endPoint y: 286, distance: 78.6
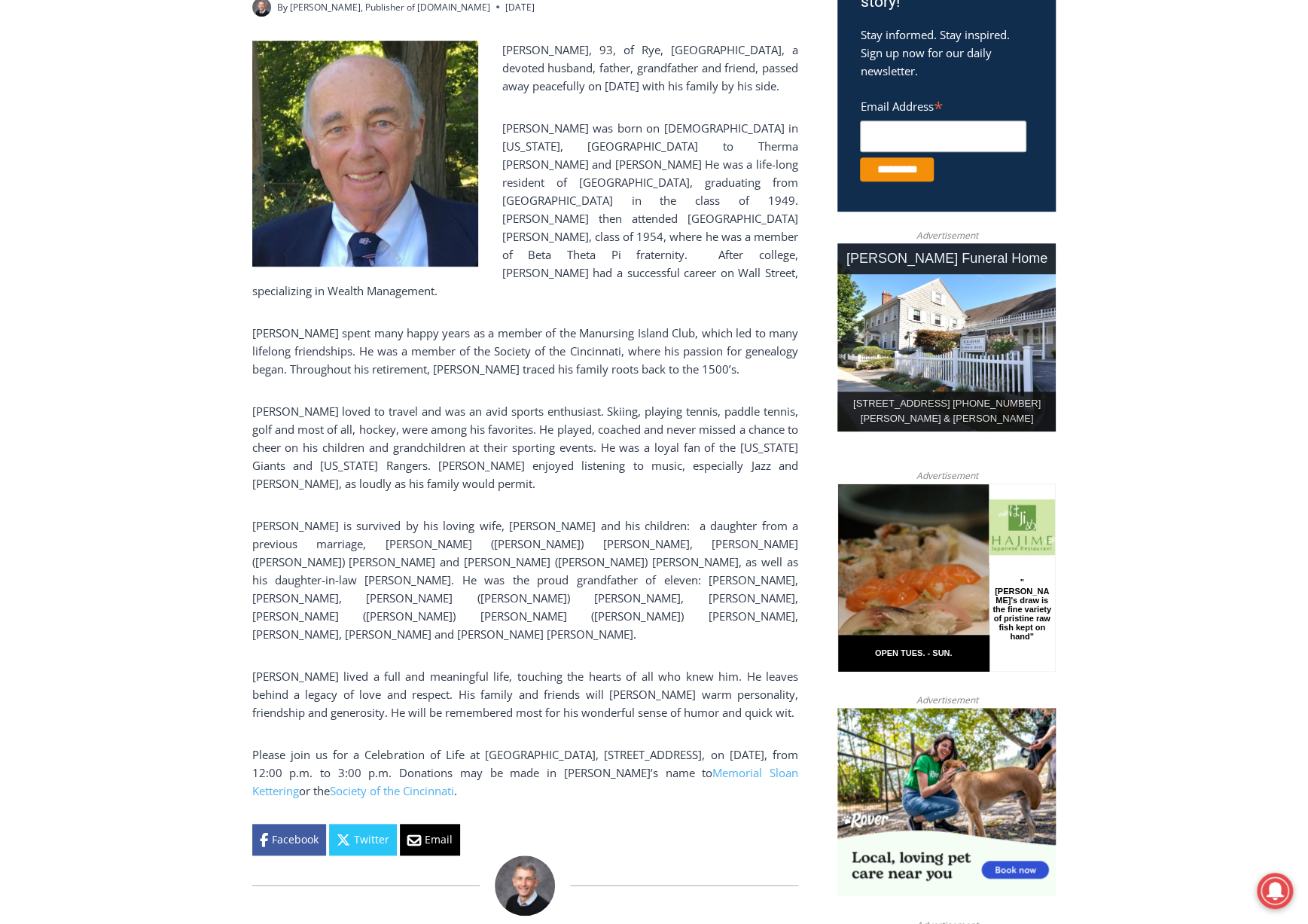
drag, startPoint x: 638, startPoint y: 286, endPoint x: 620, endPoint y: 315, distance: 34.1
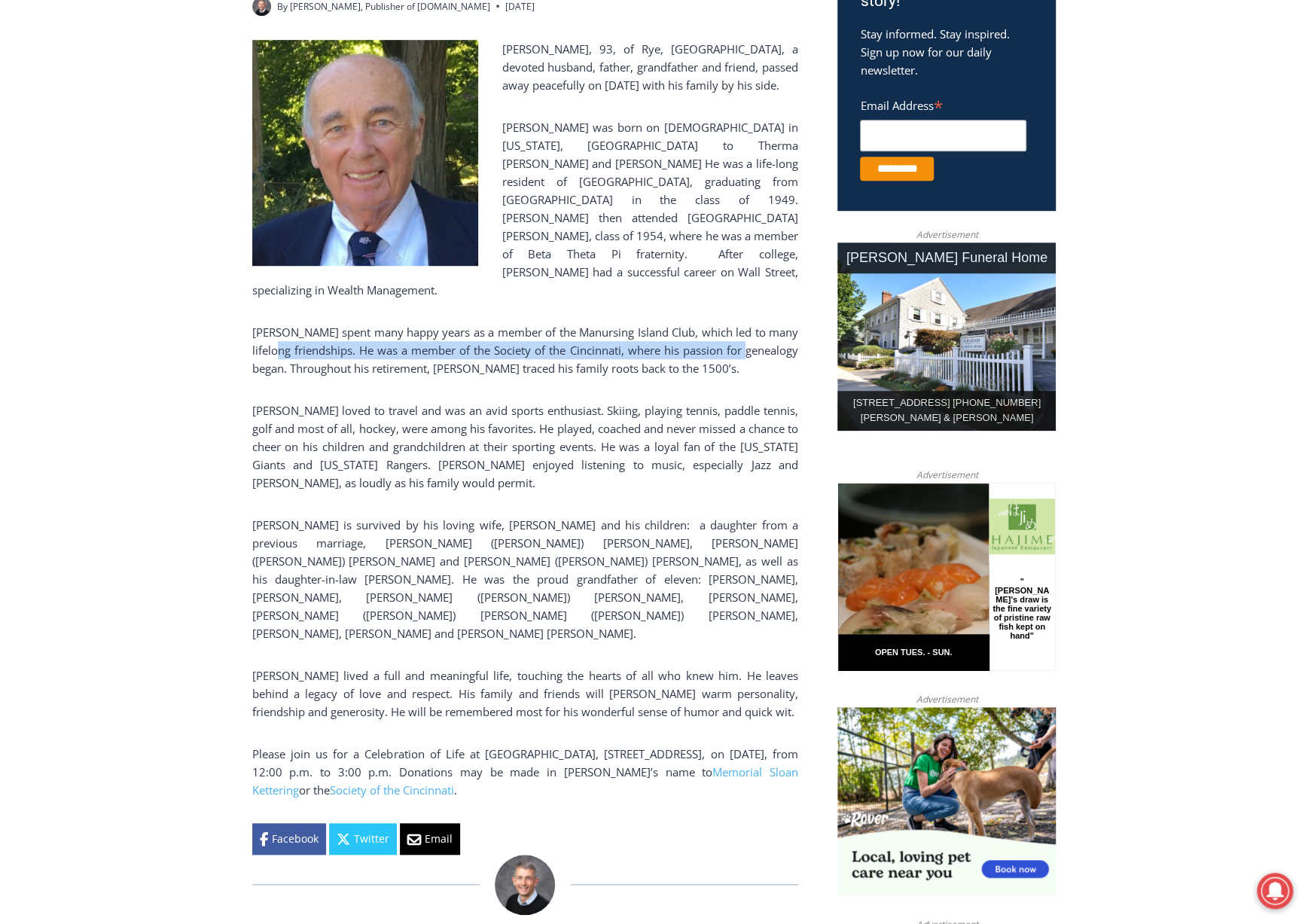
drag, startPoint x: 756, startPoint y: 277, endPoint x: 286, endPoint y: 282, distance: 470.0
click at [286, 323] on p "[PERSON_NAME] spent many happy years as a member of the Manursing Island Club, …" at bounding box center [525, 350] width 546 height 54
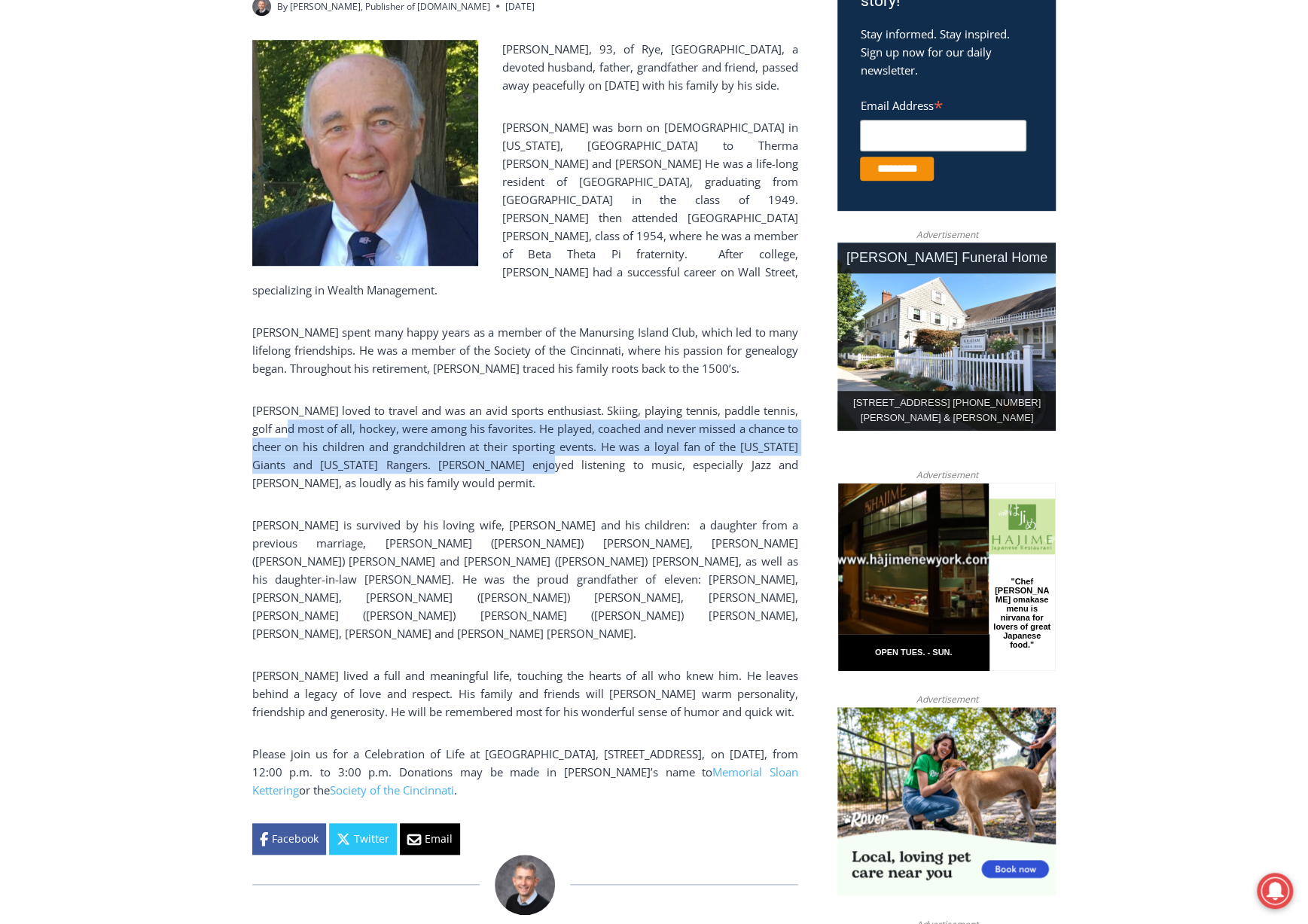
drag, startPoint x: 291, startPoint y: 359, endPoint x: 544, endPoint y: 387, distance: 254.5
click at [544, 401] on p "[PERSON_NAME] loved to travel and was an avid sports enthusiast. Skiing, playin…" at bounding box center [525, 446] width 546 height 90
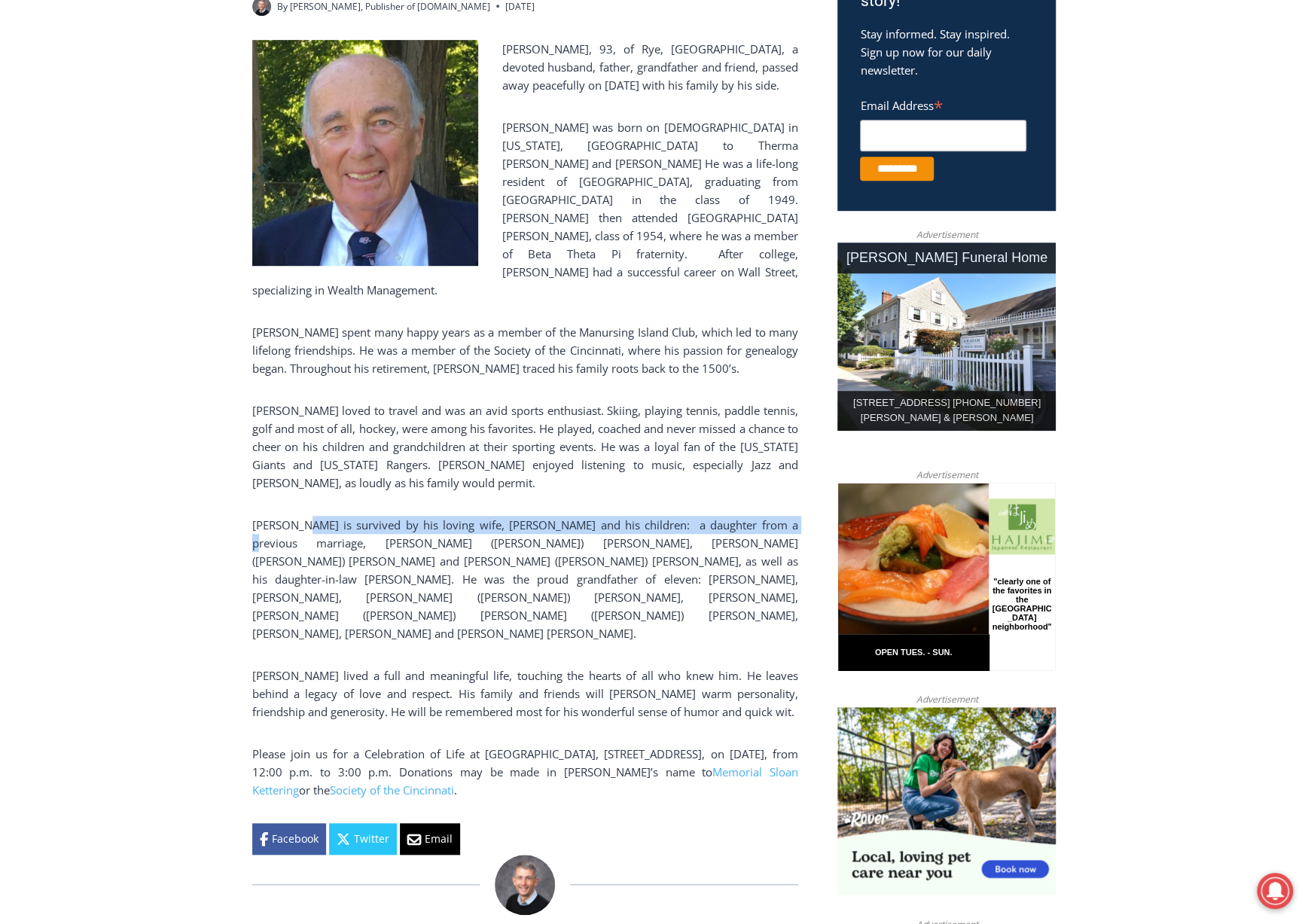
drag, startPoint x: 776, startPoint y: 457, endPoint x: 300, endPoint y: 456, distance: 476.0
click at [300, 516] on p "[PERSON_NAME] is survived by his loving wife, [PERSON_NAME] and his children: a…" at bounding box center [525, 579] width 546 height 127
